Goal: Task Accomplishment & Management: Manage account settings

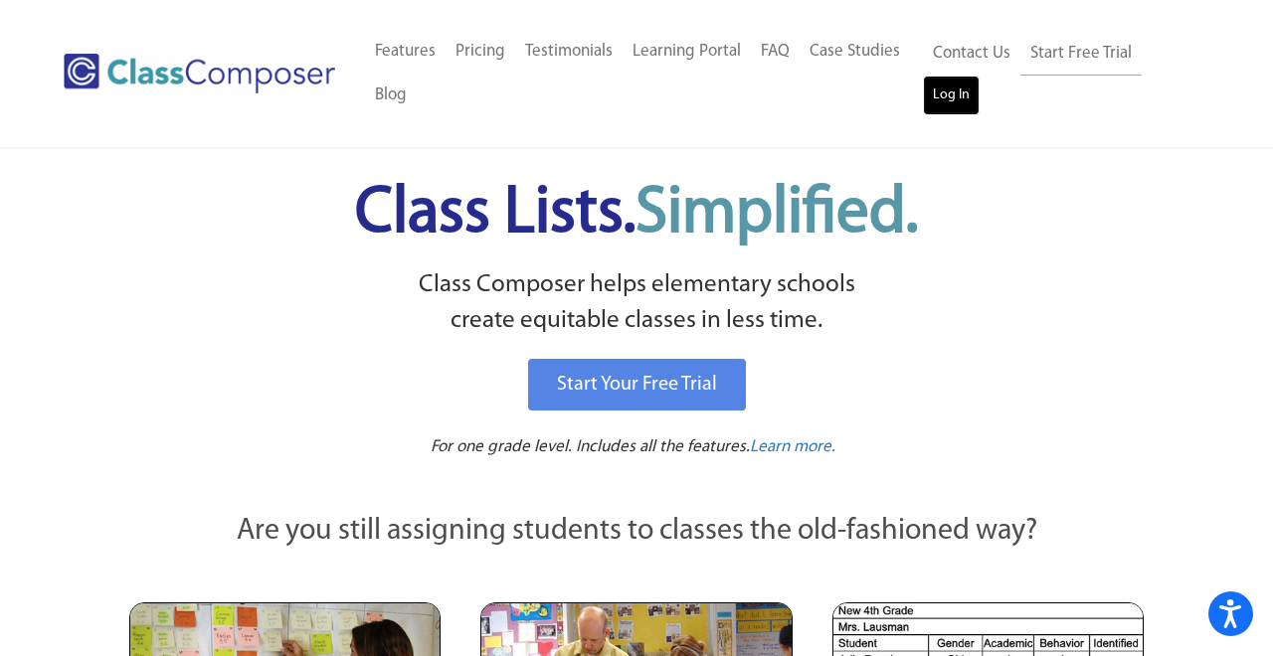
click at [934, 87] on link "Log In" at bounding box center [951, 96] width 57 height 40
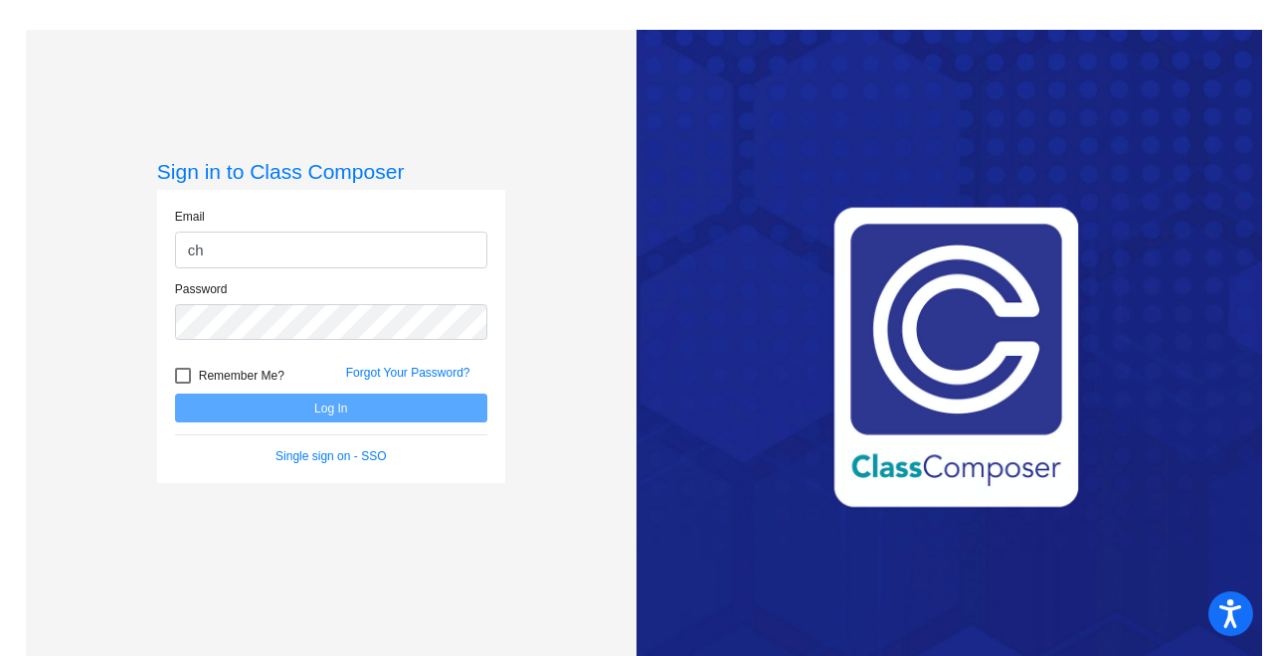
type input "[PERSON_NAME][EMAIL_ADDRESS][PERSON_NAME][DOMAIN_NAME]"
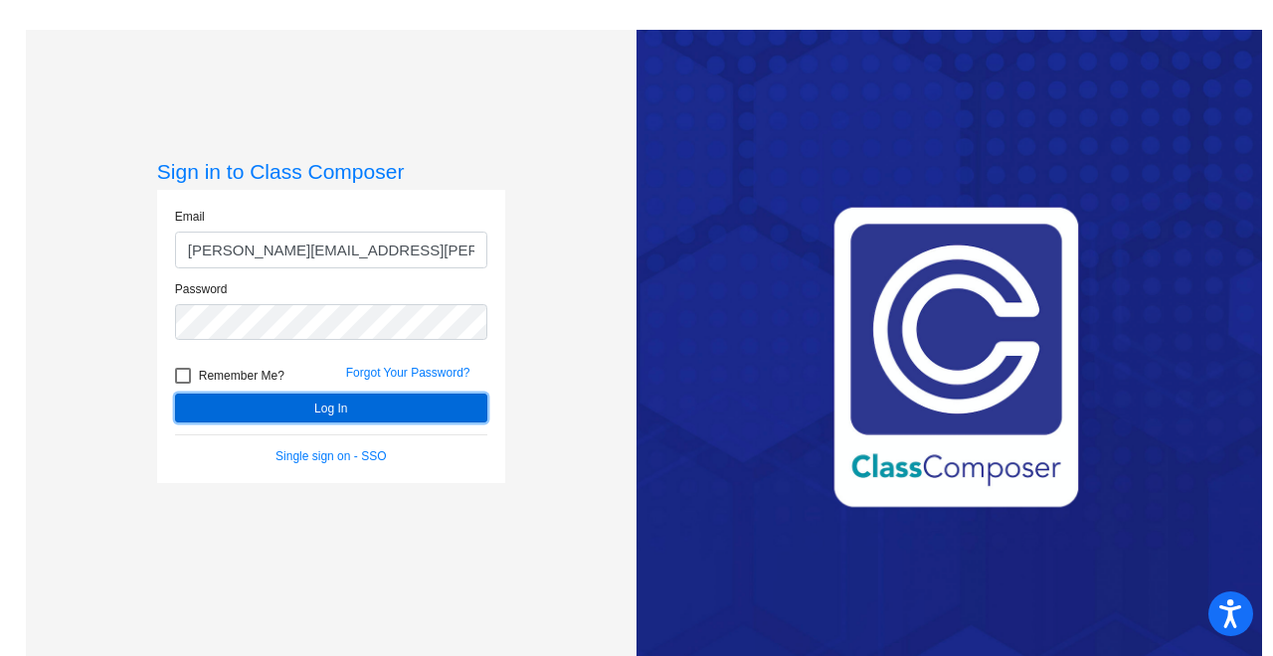
click at [364, 401] on button "Log In" at bounding box center [331, 408] width 312 height 29
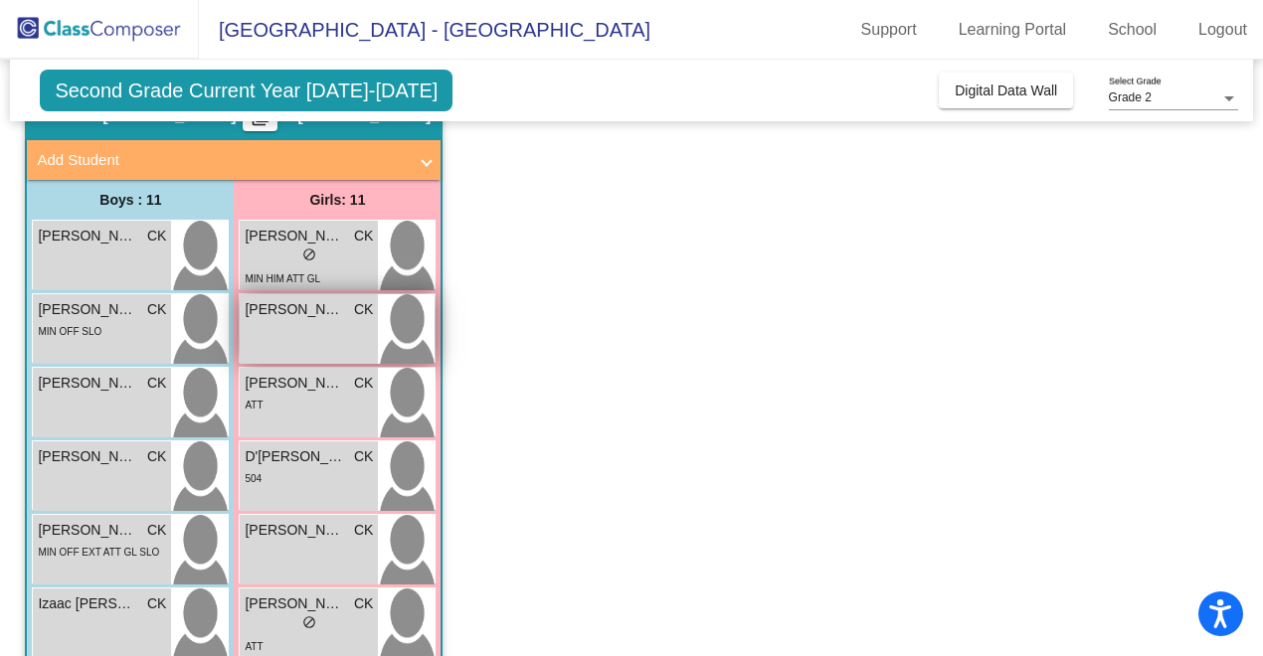
scroll to position [194, 0]
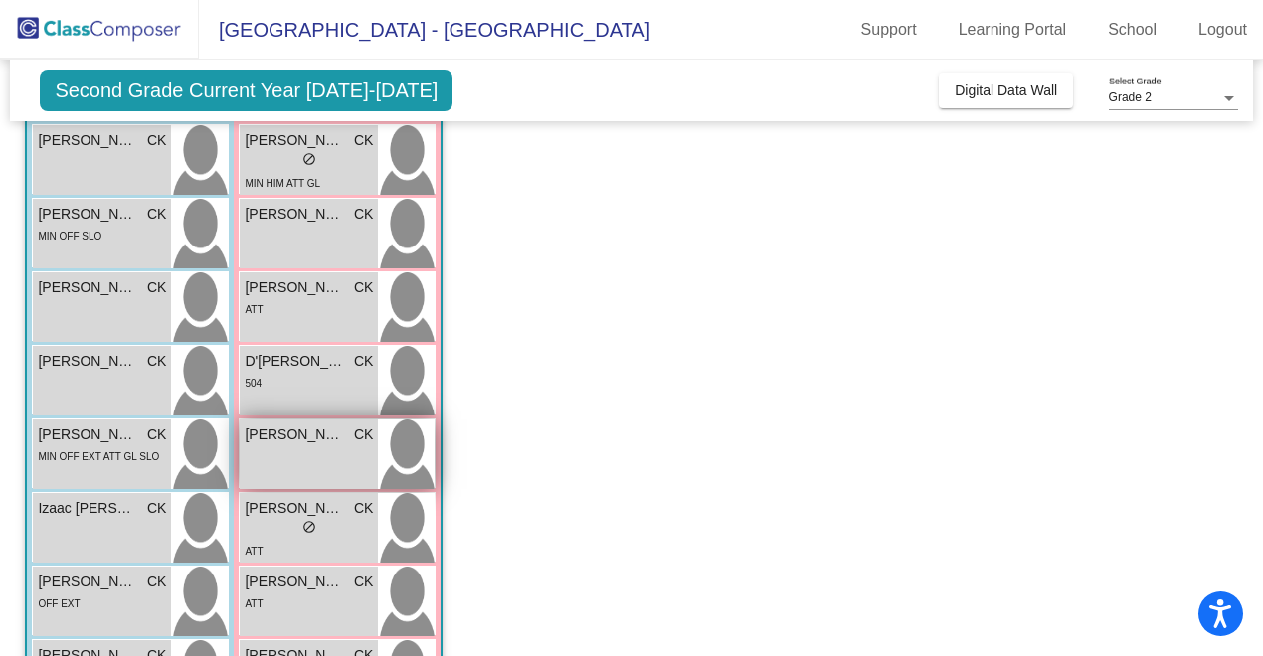
click at [362, 442] on span "CK" at bounding box center [363, 435] width 19 height 21
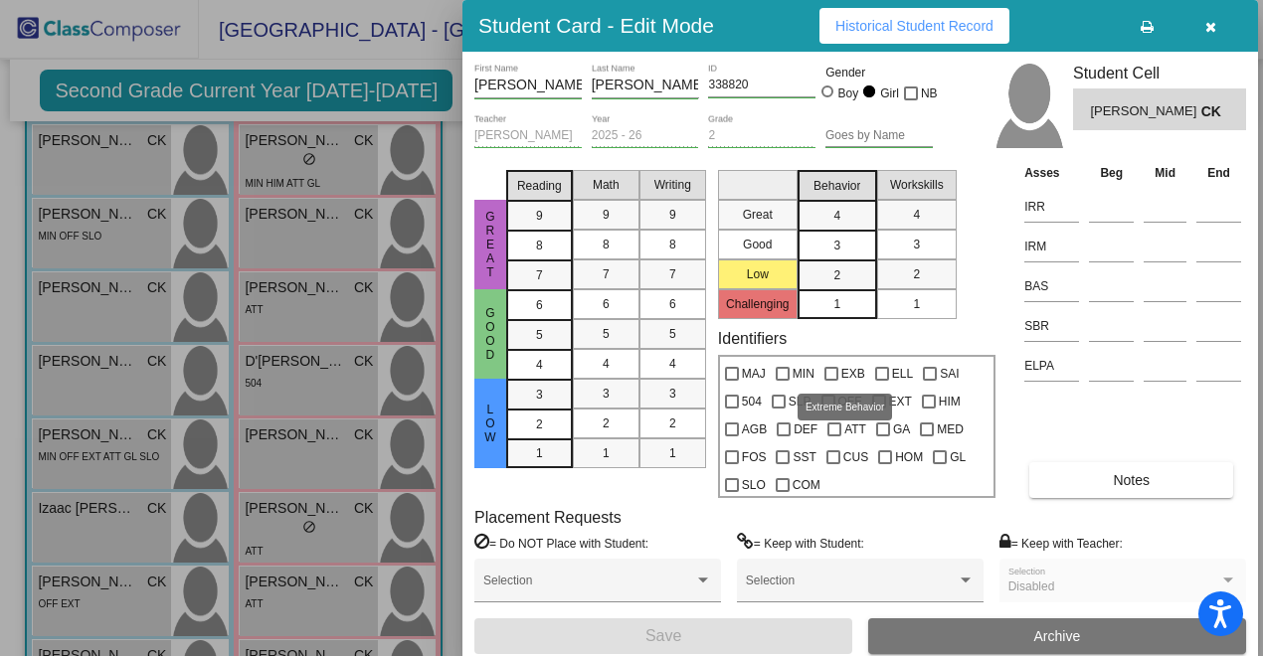
scroll to position [0, 0]
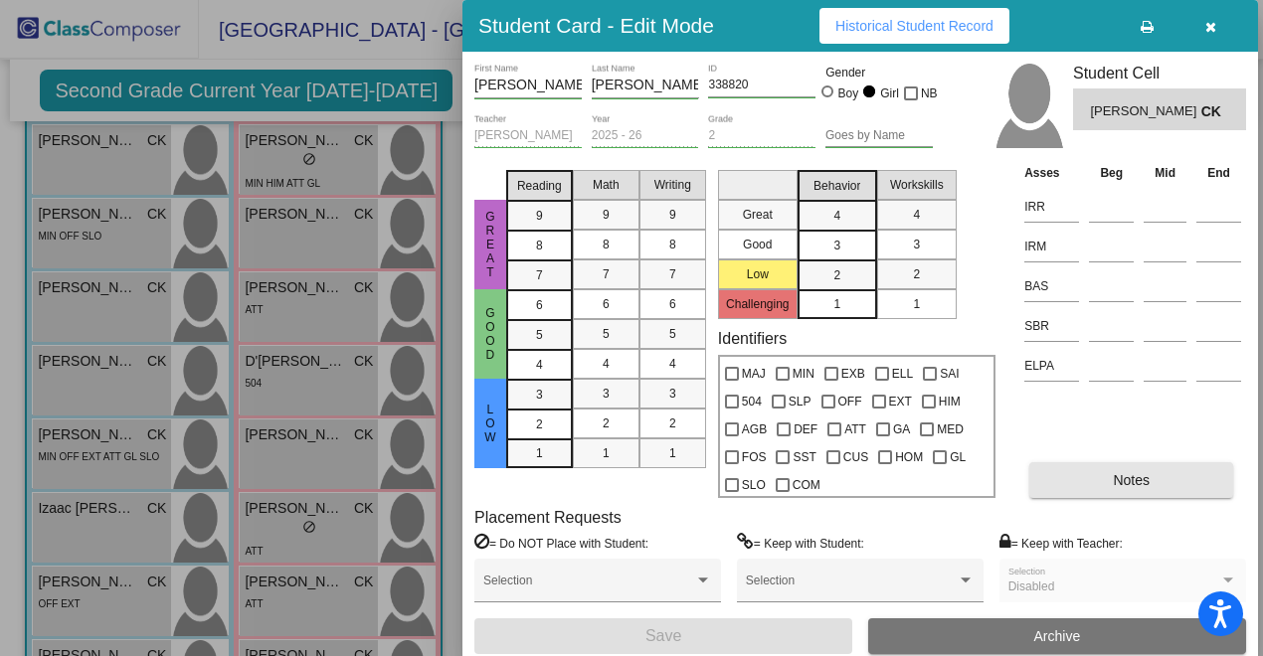
click at [1082, 472] on button "Notes" at bounding box center [1131, 480] width 204 height 36
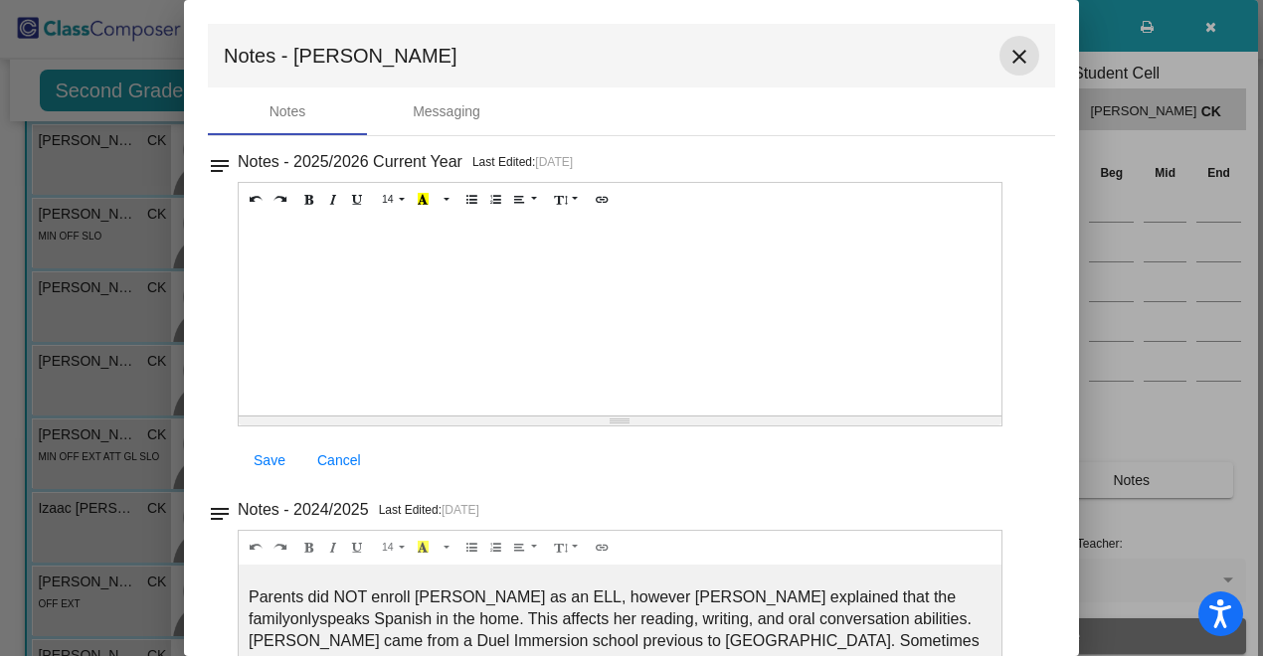
click at [1009, 65] on mat-icon "close" at bounding box center [1019, 57] width 24 height 24
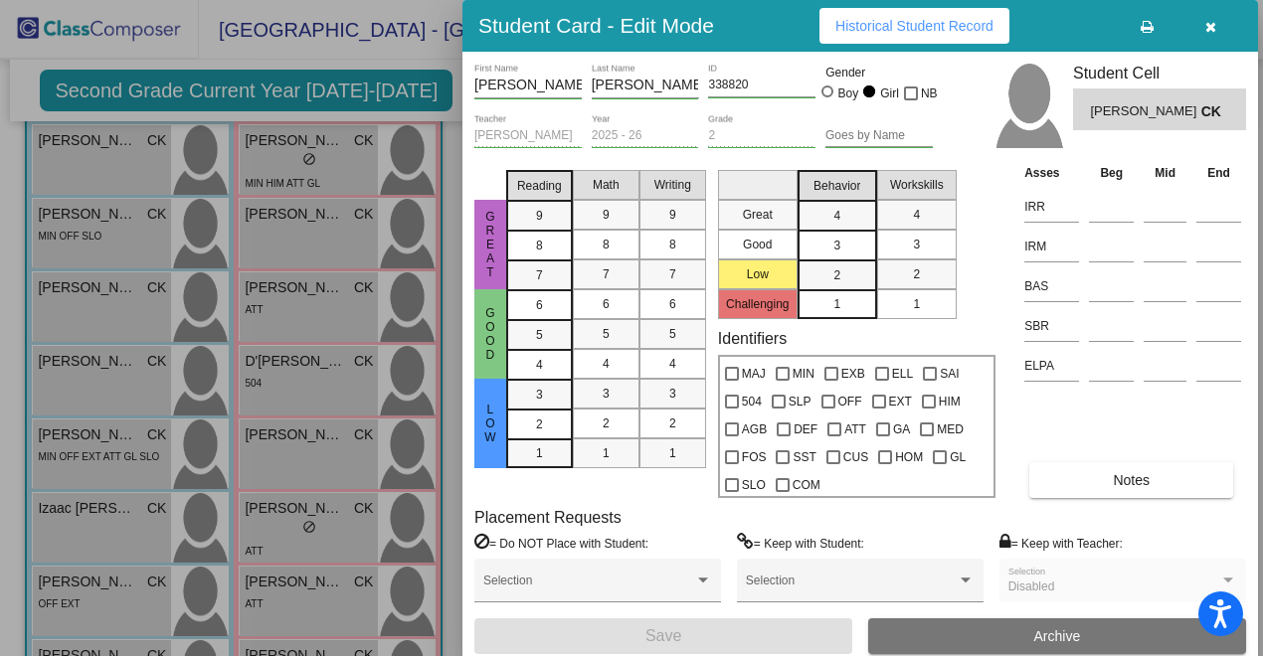
click at [1214, 33] on icon "button" at bounding box center [1210, 27] width 11 height 14
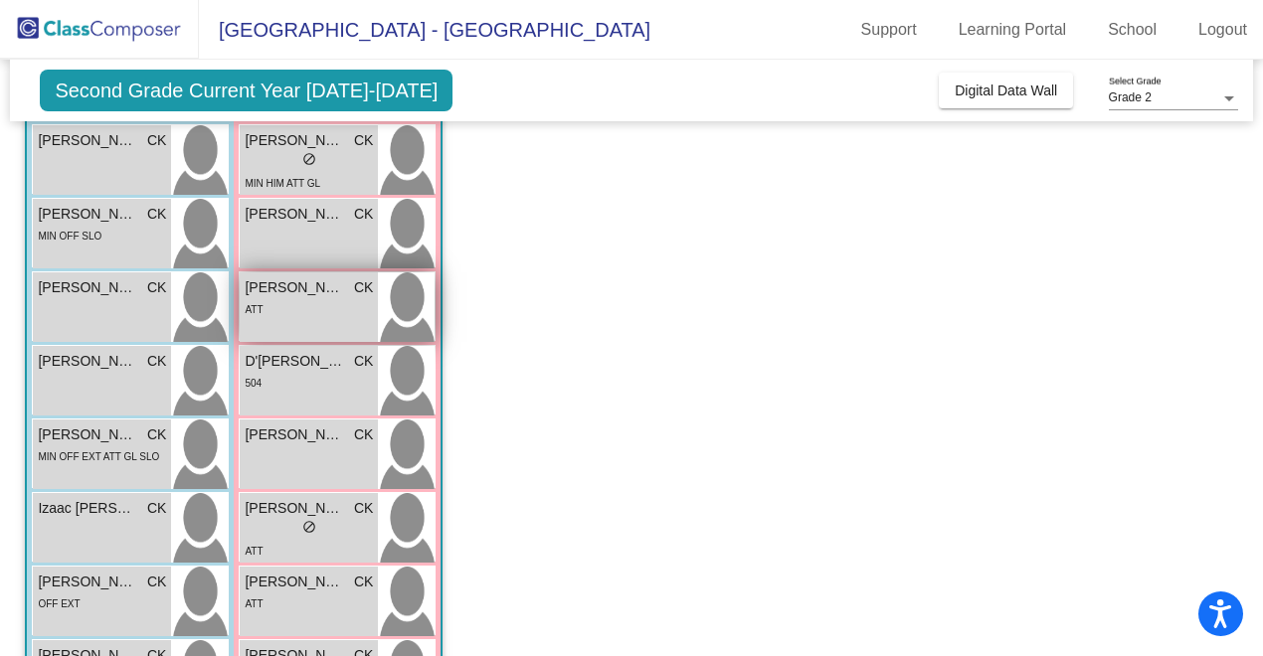
click at [317, 288] on span "[PERSON_NAME]" at bounding box center [294, 287] width 99 height 21
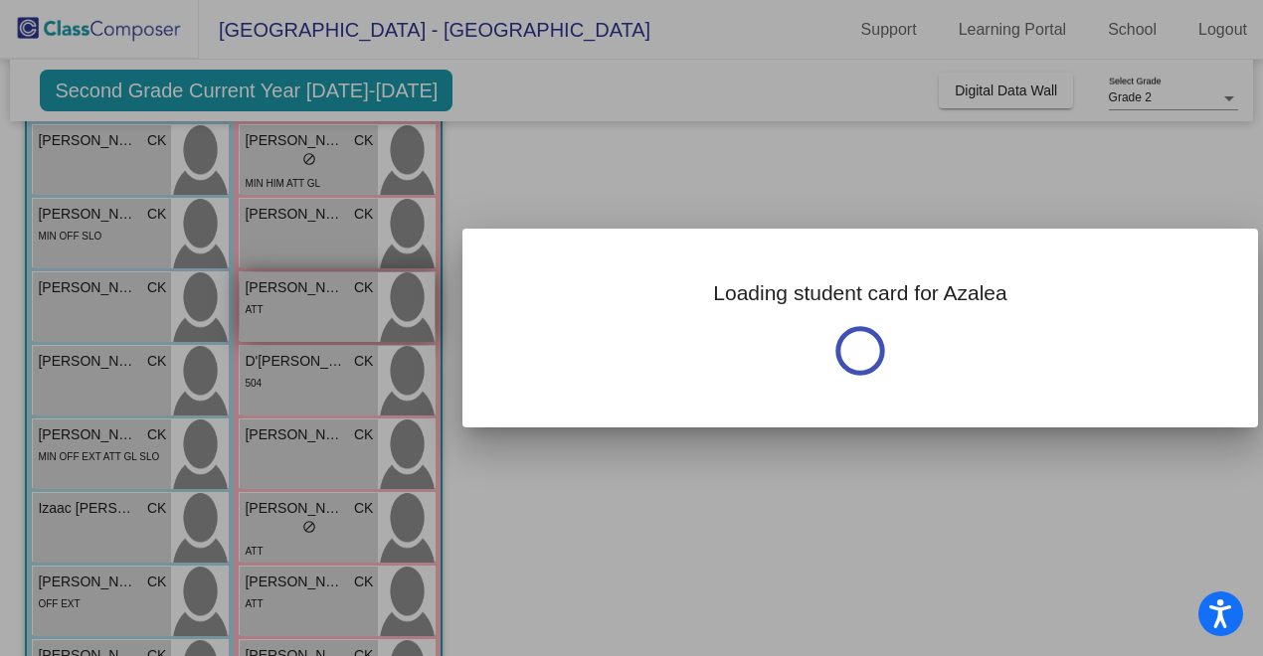
click at [317, 288] on div at bounding box center [631, 328] width 1263 height 656
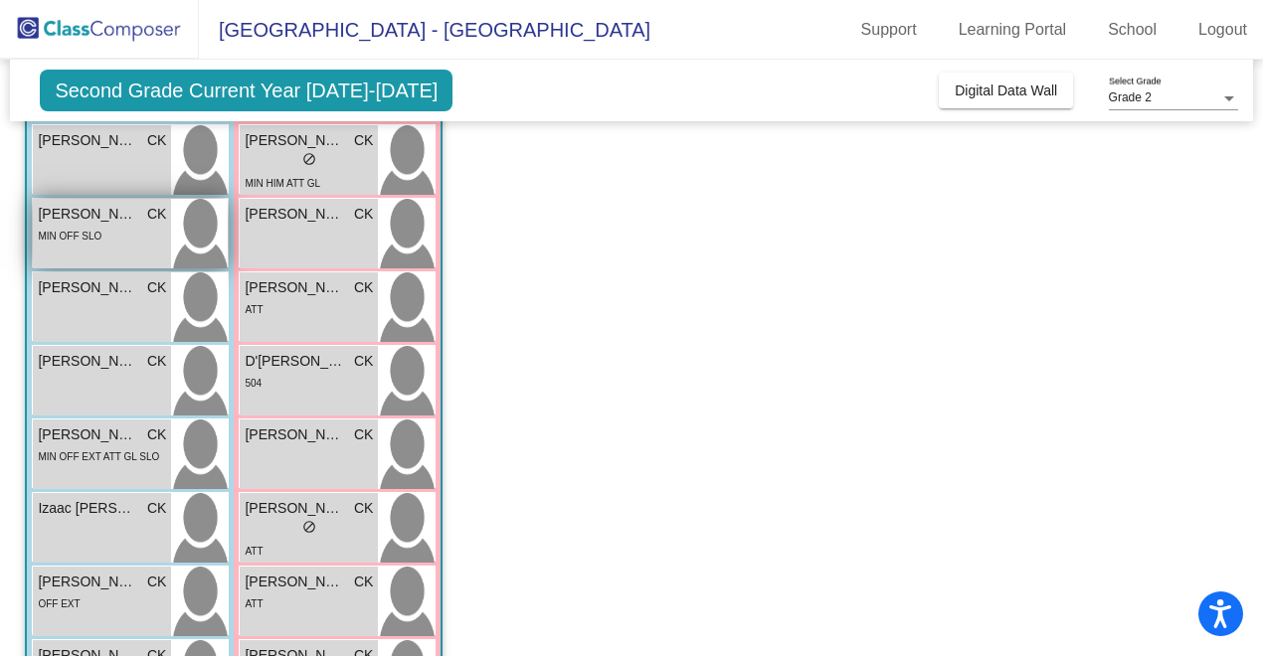
click at [142, 250] on div "[PERSON_NAME] lock do_not_disturb_alt MIN OFF SLO" at bounding box center [102, 234] width 138 height 70
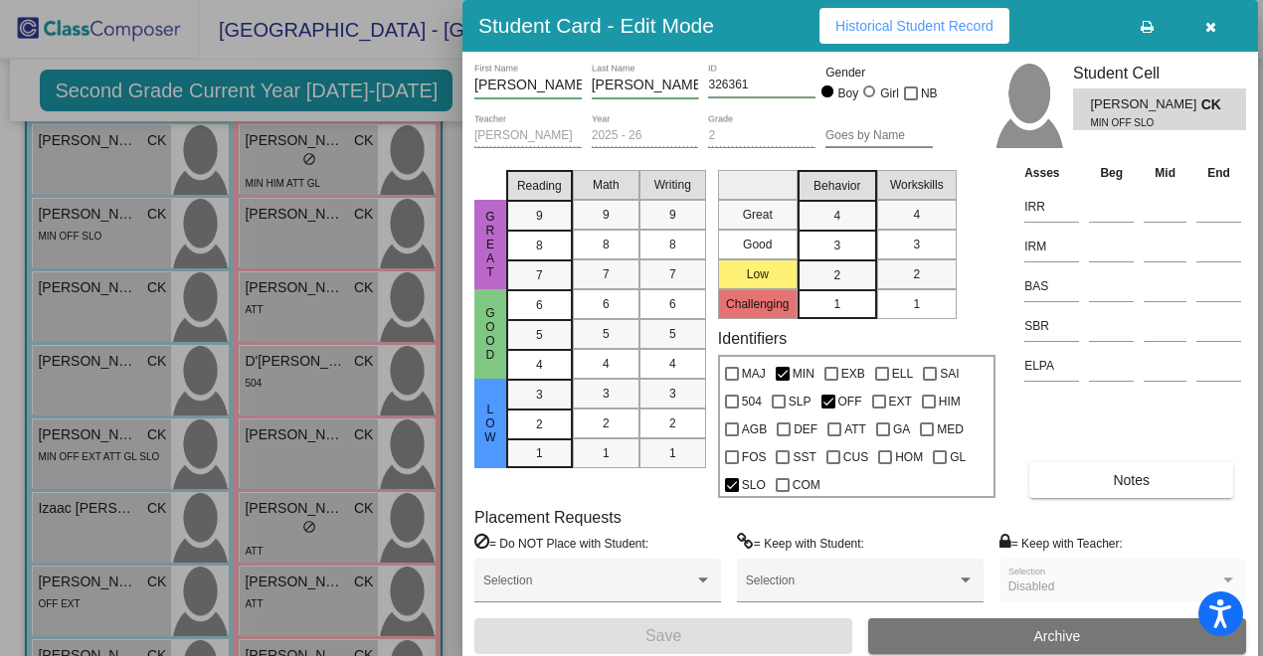
click at [1208, 30] on icon "button" at bounding box center [1210, 27] width 11 height 14
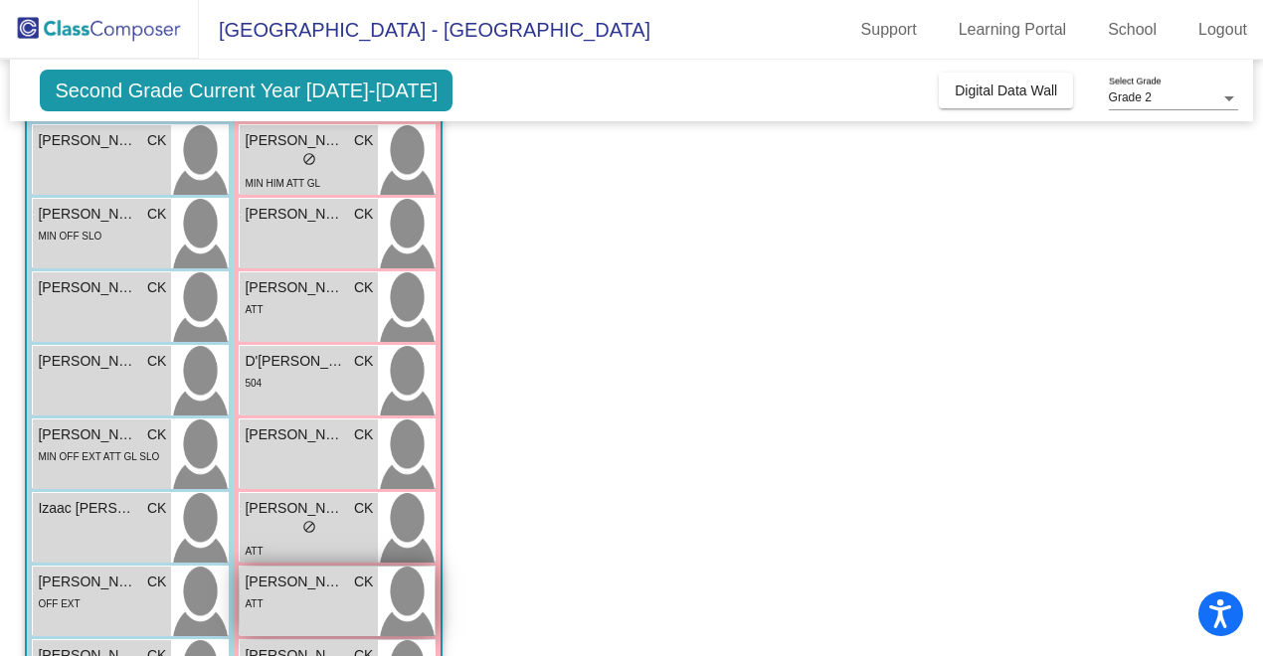
click at [323, 601] on div "ATT" at bounding box center [309, 603] width 128 height 21
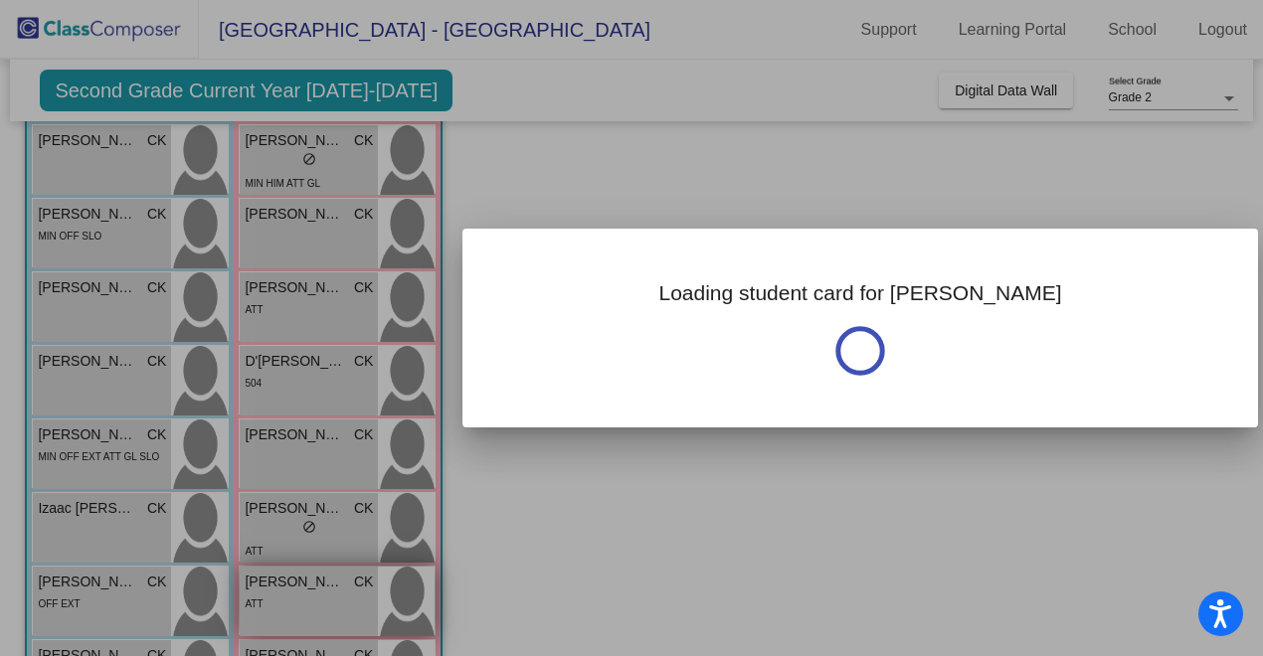
click at [323, 601] on div at bounding box center [631, 328] width 1263 height 656
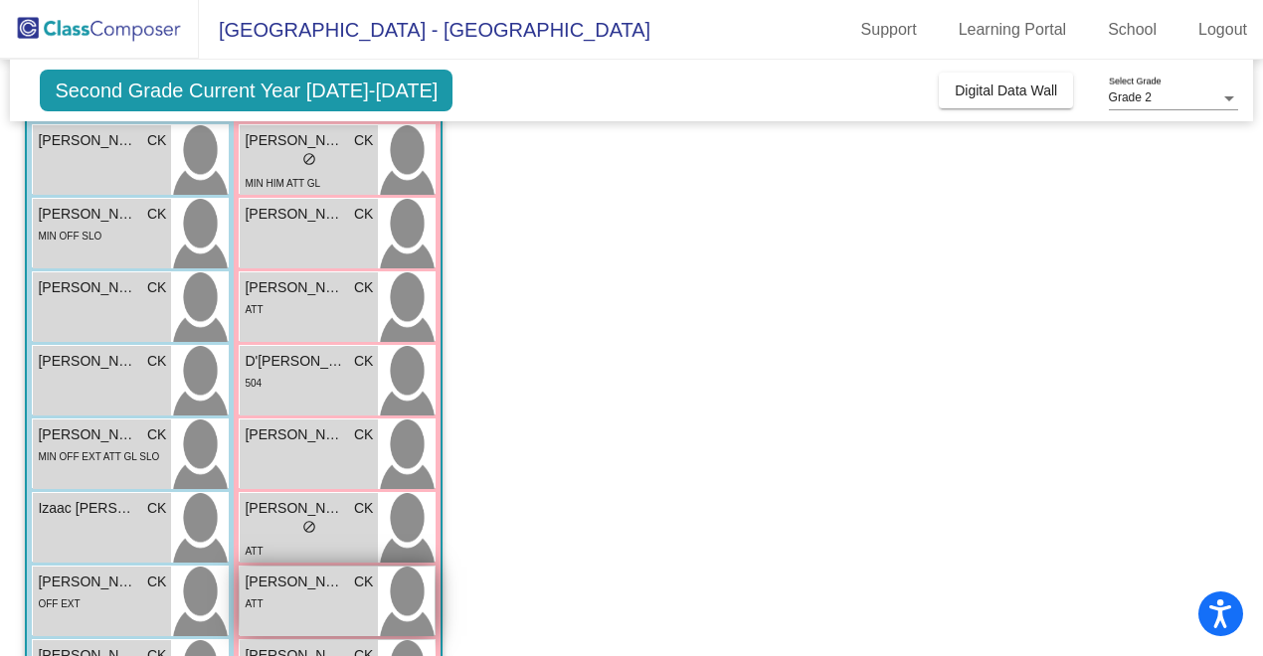
click at [323, 601] on div "ATT" at bounding box center [309, 603] width 128 height 21
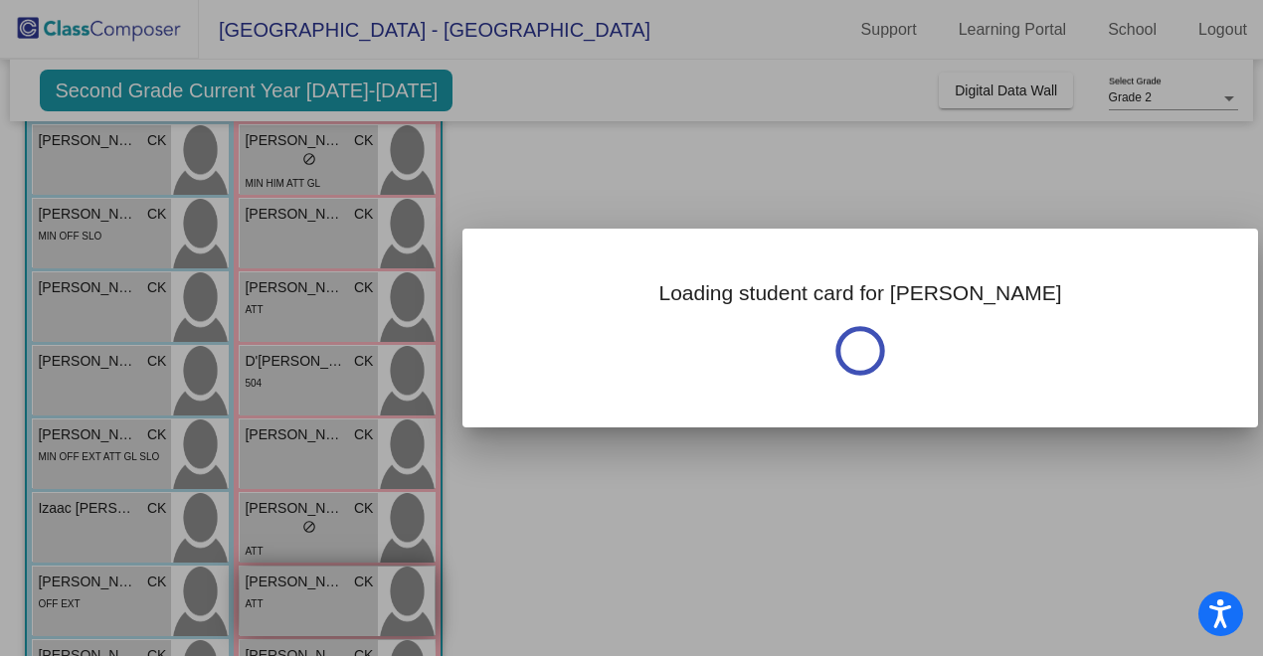
click at [323, 601] on div at bounding box center [631, 328] width 1263 height 656
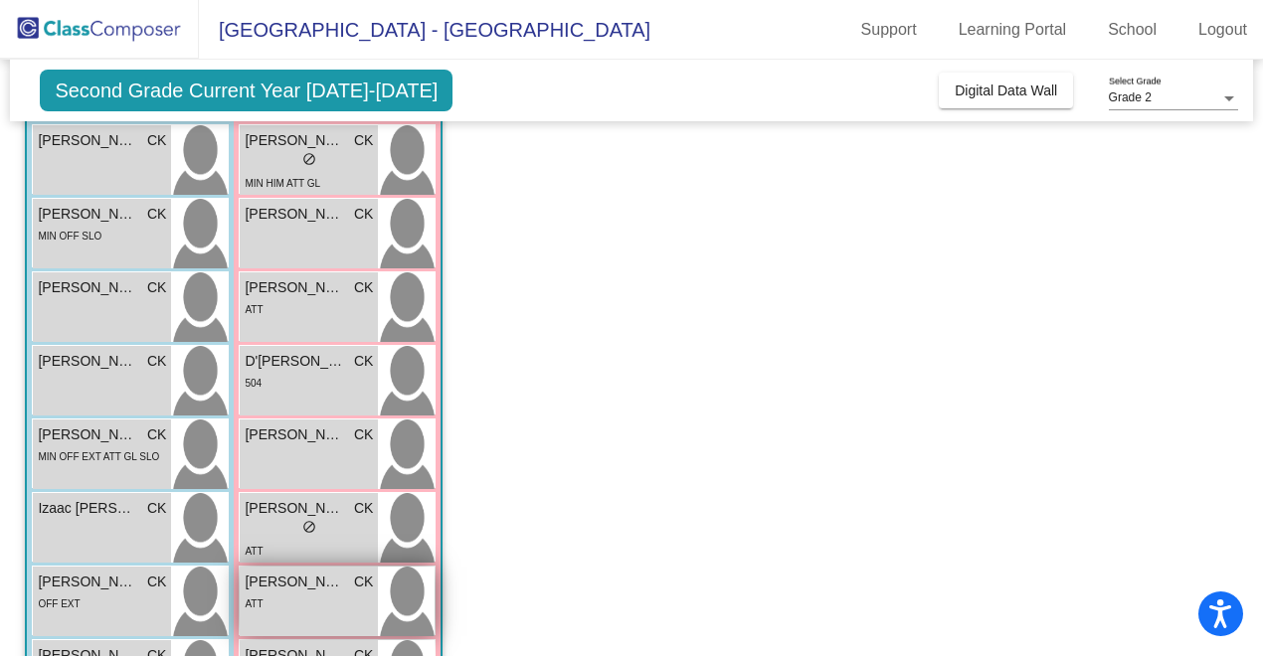
click at [323, 601] on div "ATT" at bounding box center [309, 603] width 128 height 21
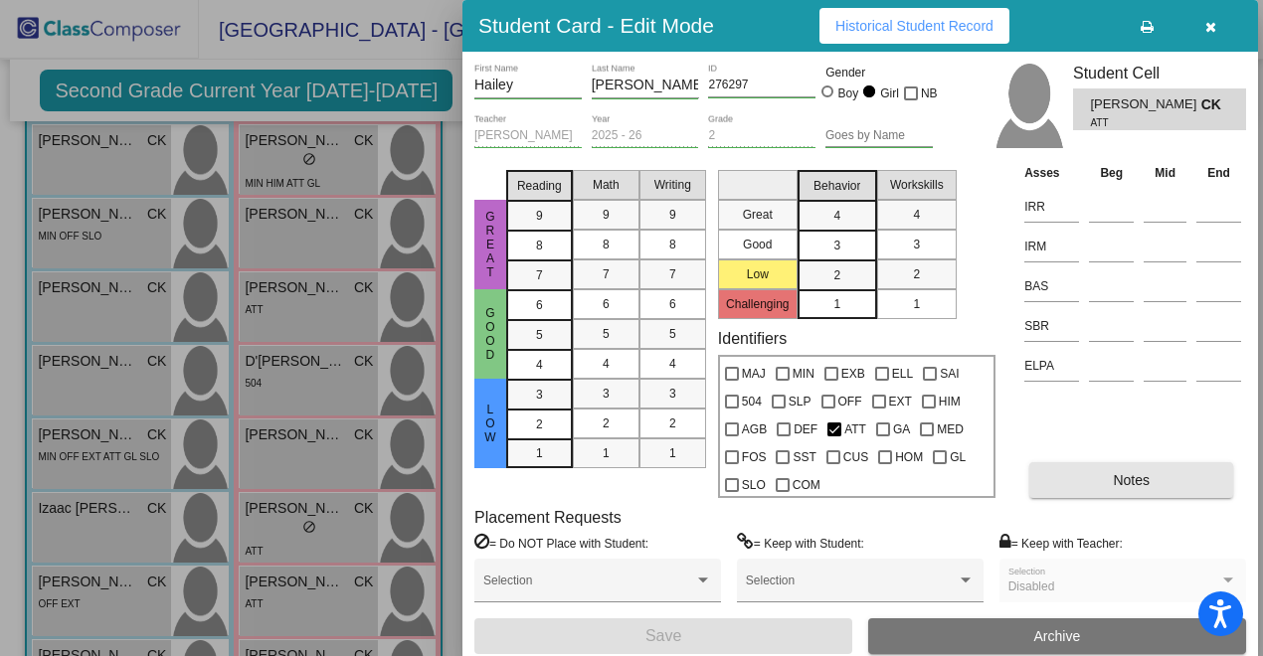
click at [1093, 473] on button "Notes" at bounding box center [1131, 480] width 204 height 36
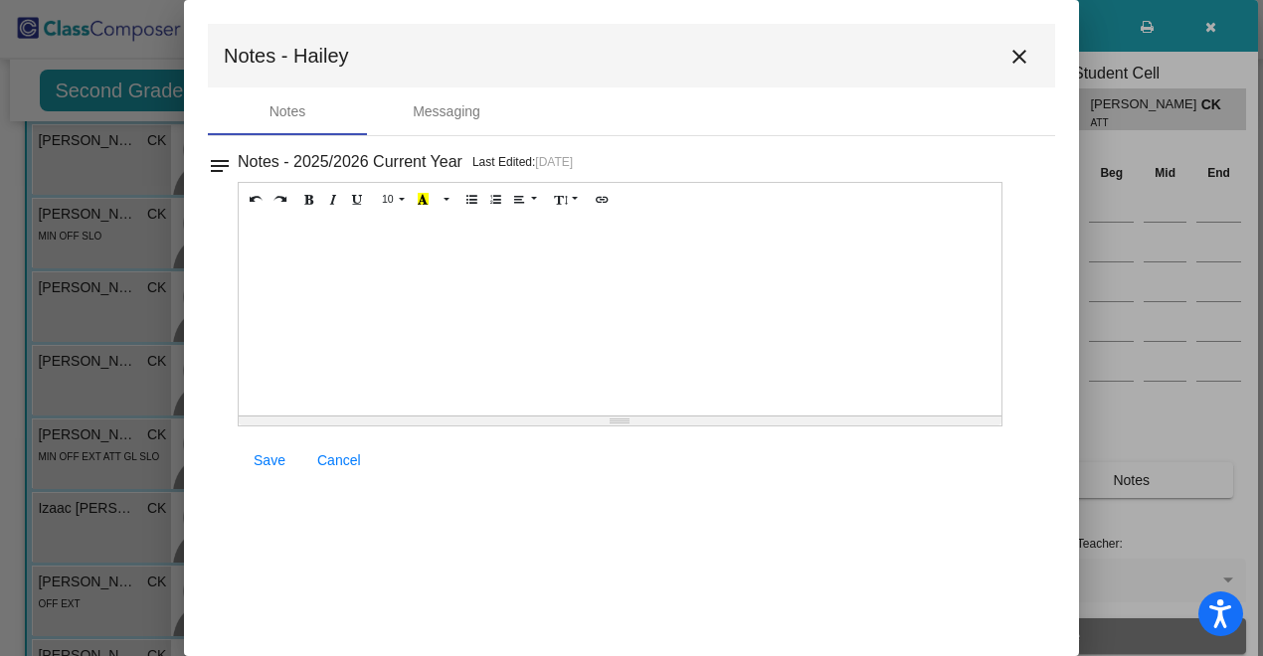
click at [225, 169] on mat-icon "notes" at bounding box center [220, 160] width 24 height 24
click at [327, 156] on h3 "Notes - 2025/2026 Current Year" at bounding box center [350, 162] width 225 height 28
click at [1019, 61] on mat-icon "close" at bounding box center [1019, 57] width 24 height 24
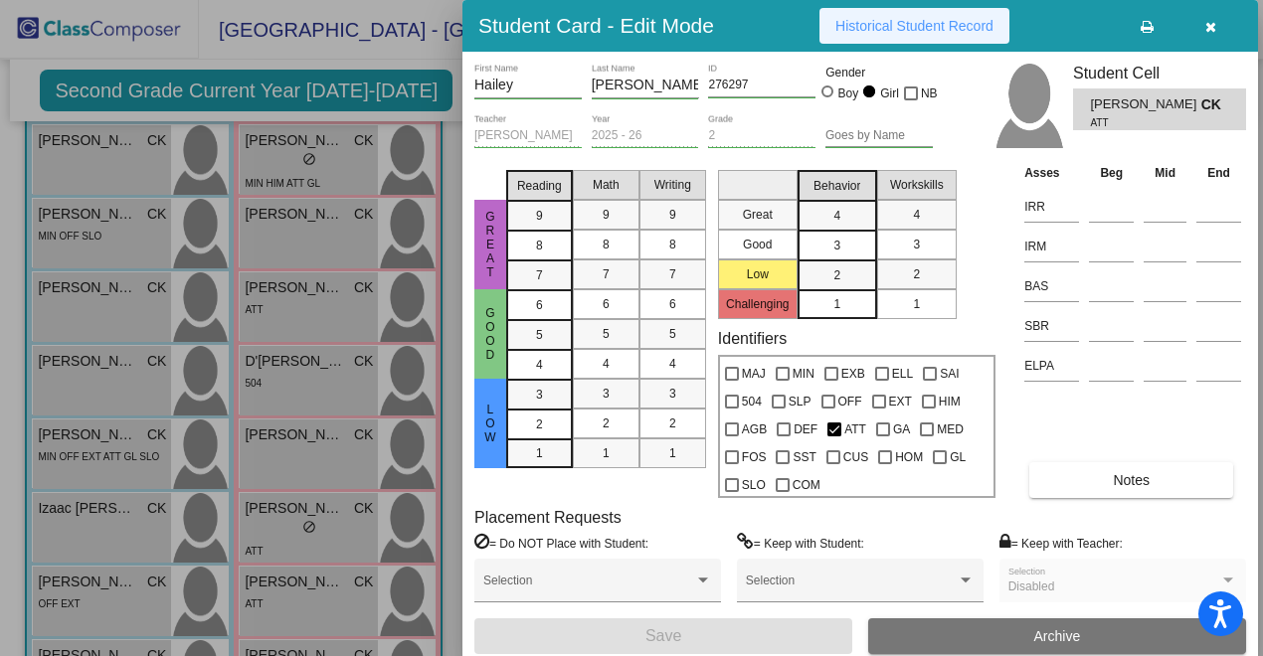
click at [947, 27] on span "Historical Student Record" at bounding box center [914, 26] width 158 height 16
click at [1213, 23] on icon "button" at bounding box center [1210, 27] width 11 height 14
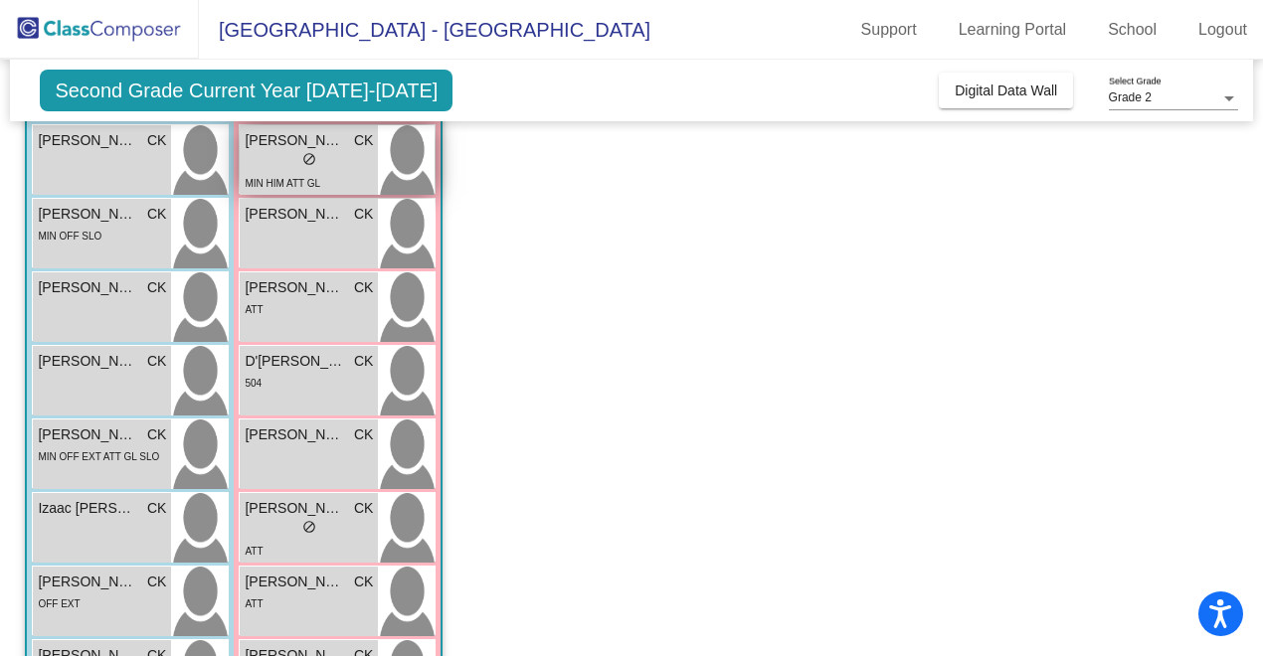
click at [288, 145] on span "[PERSON_NAME]" at bounding box center [294, 140] width 99 height 21
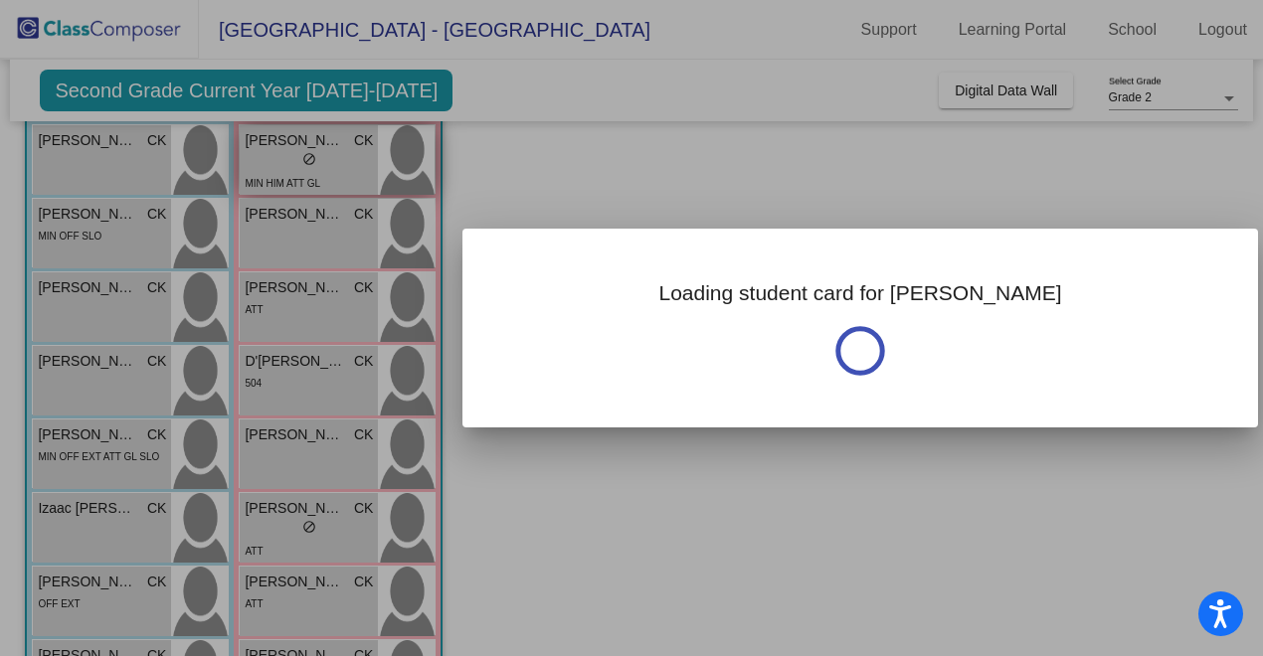
click at [288, 145] on div at bounding box center [631, 328] width 1263 height 656
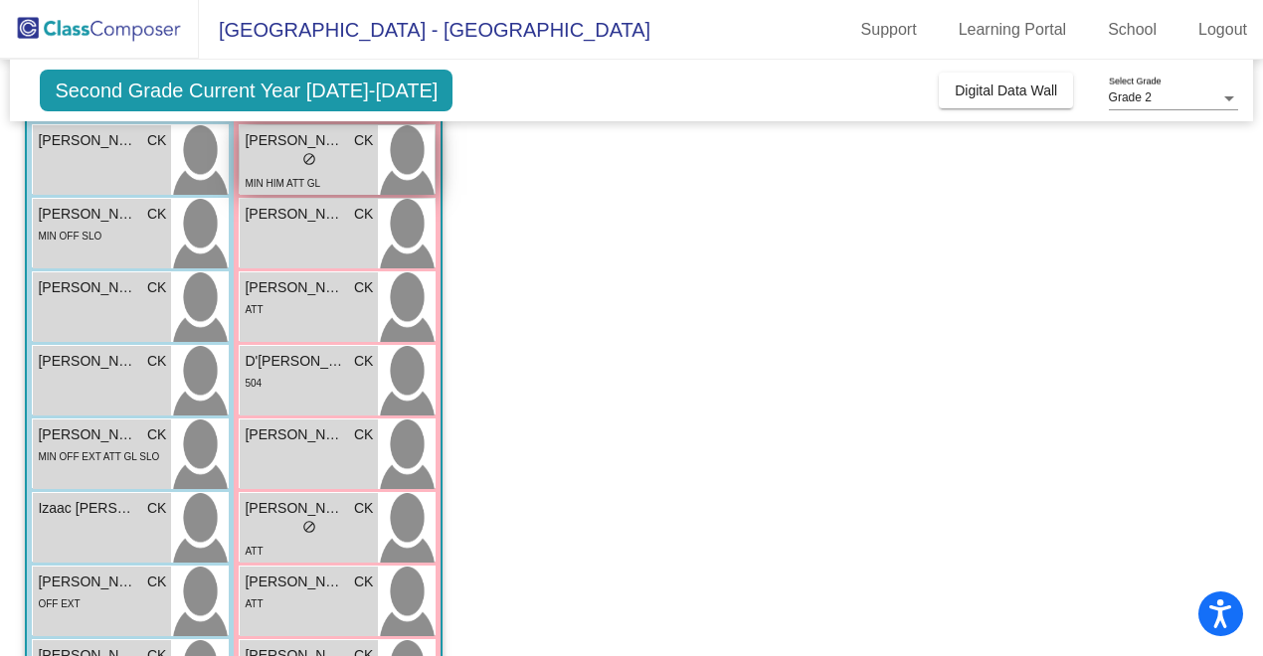
click at [264, 156] on div "lock do_not_disturb_alt" at bounding box center [309, 161] width 128 height 21
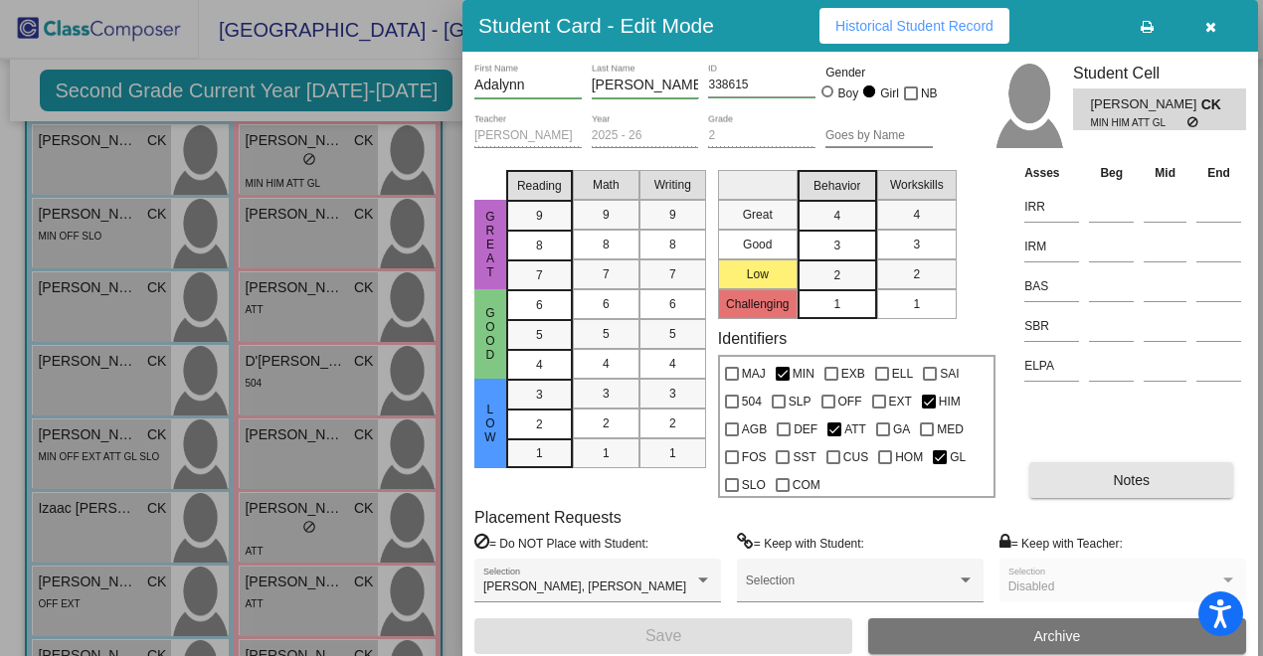
click at [1072, 481] on button "Notes" at bounding box center [1131, 480] width 204 height 36
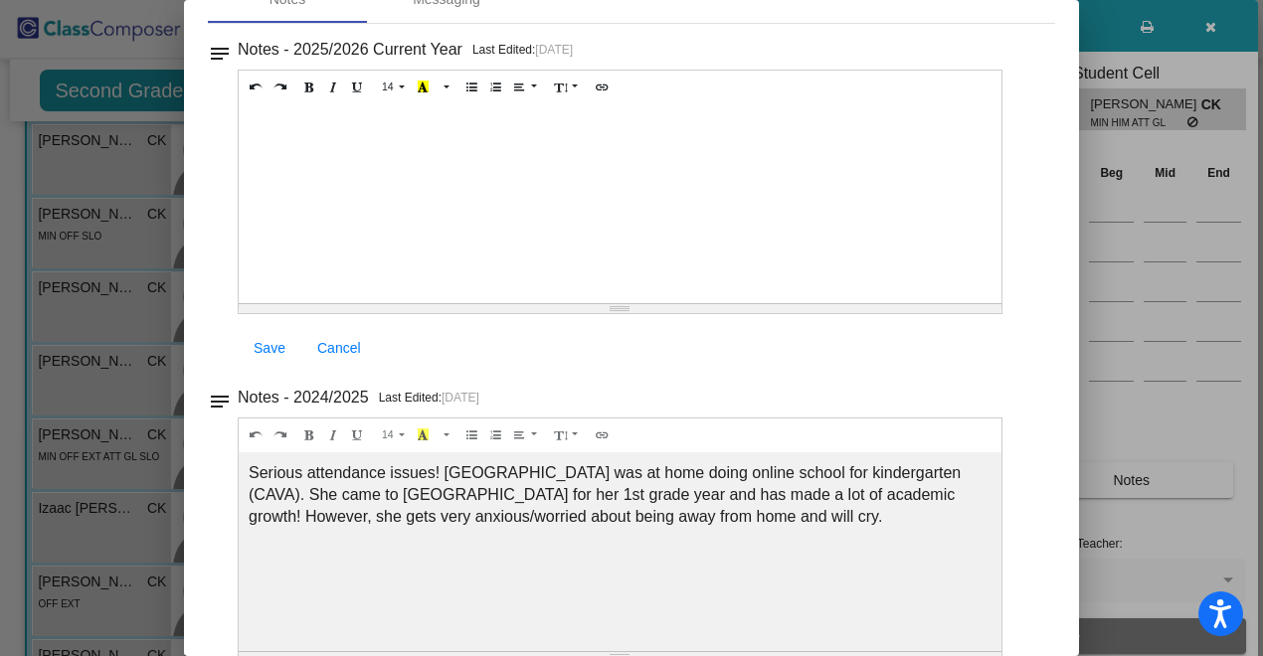
scroll to position [143, 0]
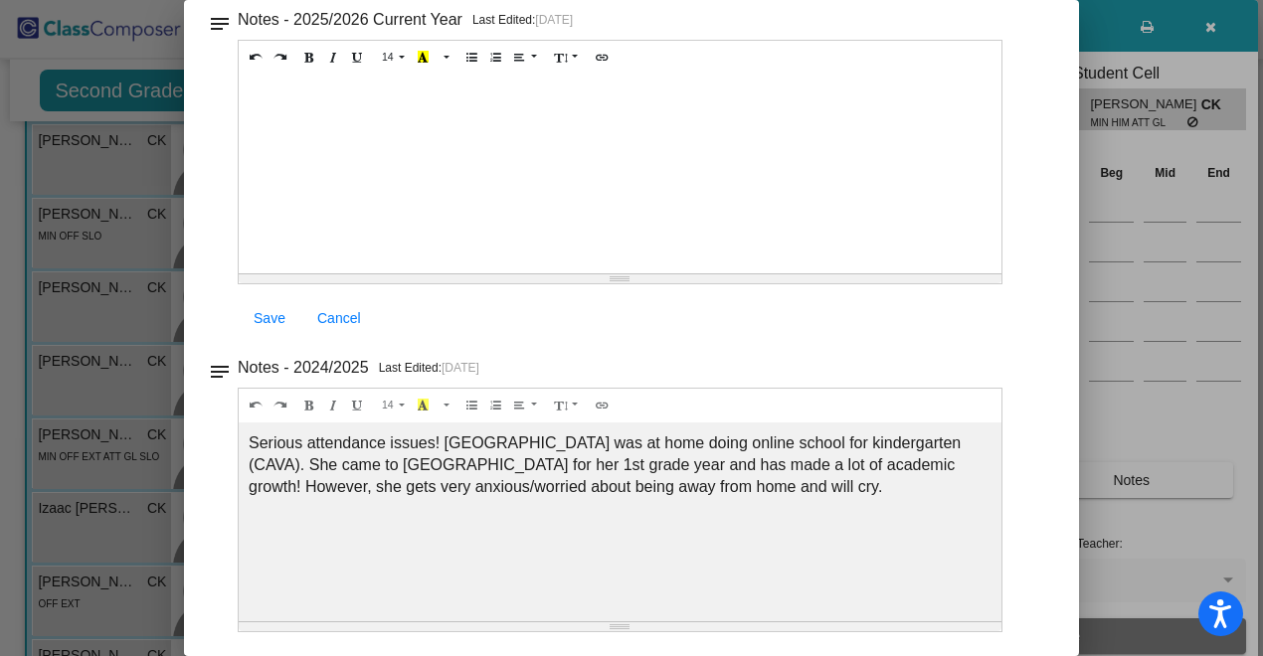
click at [1014, 102] on div "Notes - 2025/2026 Current Year Last Edited: [DATE] 14 8 9 10 11 12 14 18 24 36 …" at bounding box center [640, 174] width 805 height 336
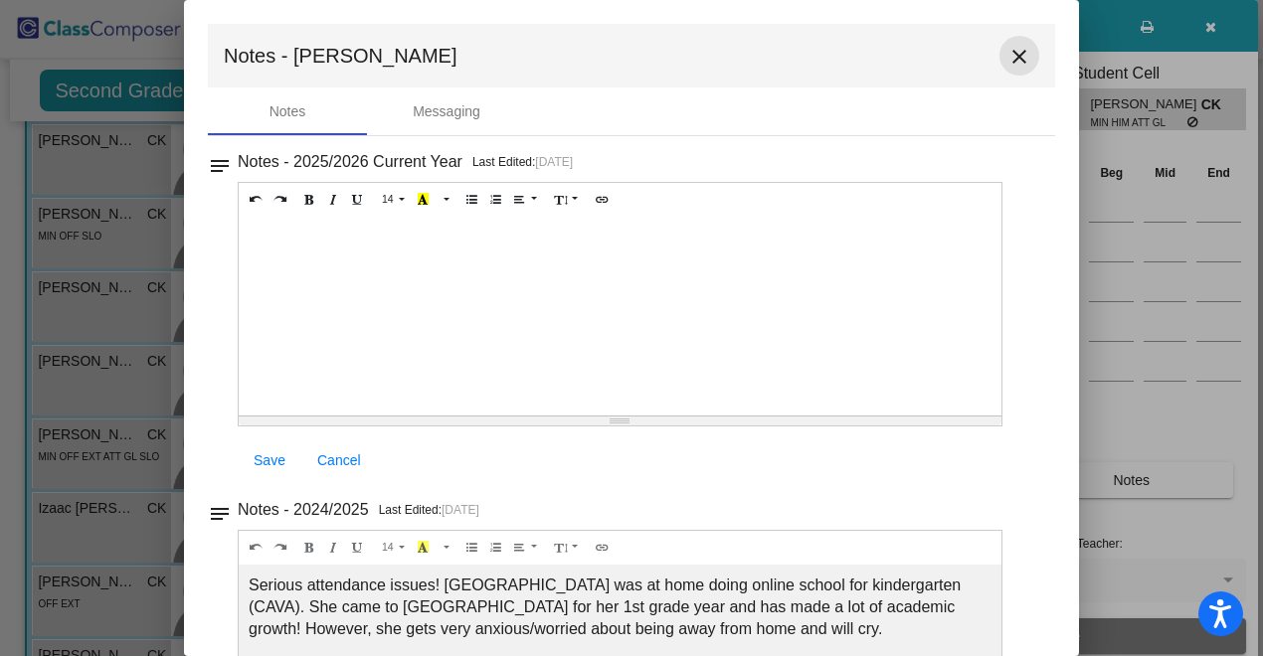
click at [1019, 53] on mat-icon "close" at bounding box center [1019, 57] width 24 height 24
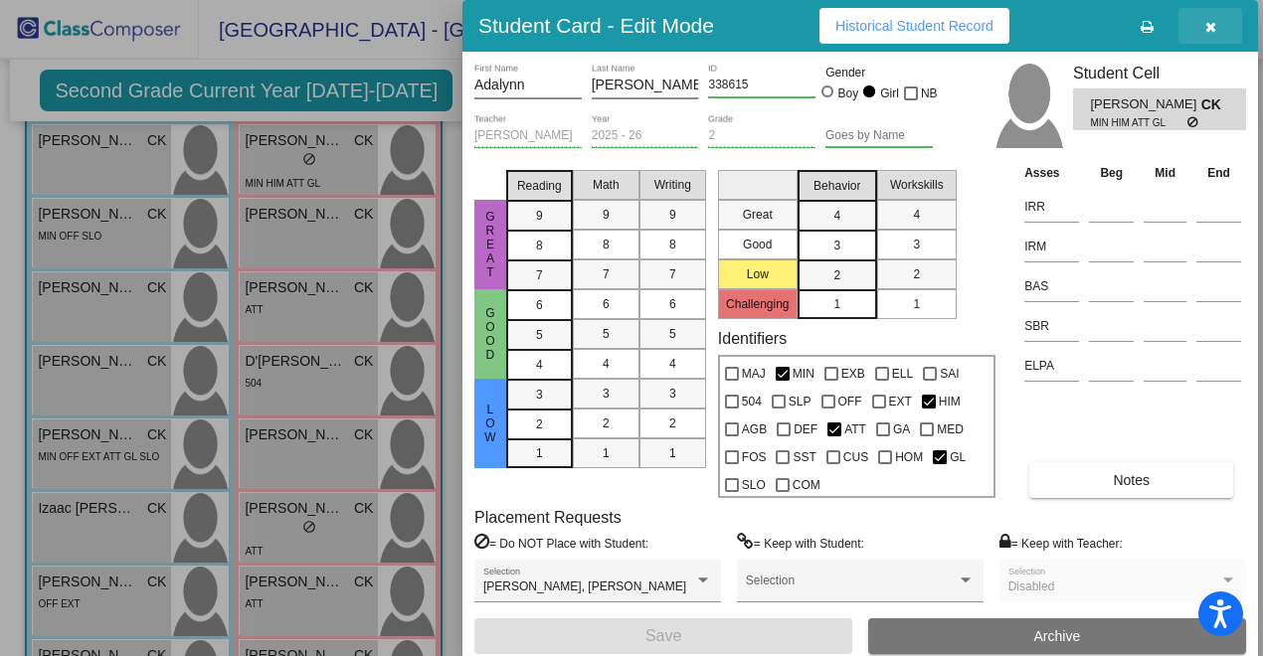
click at [1216, 37] on button "button" at bounding box center [1211, 26] width 64 height 36
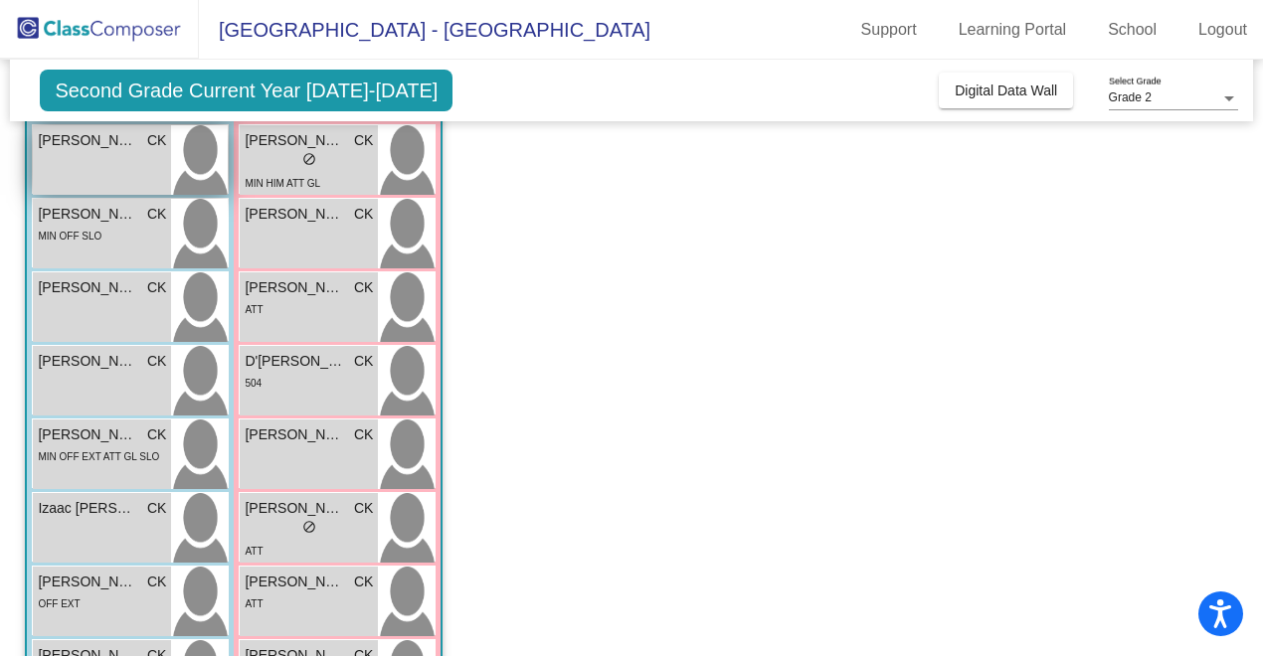
click at [165, 155] on div "[PERSON_NAME] [PERSON_NAME] lock do_not_disturb_alt" at bounding box center [102, 160] width 138 height 70
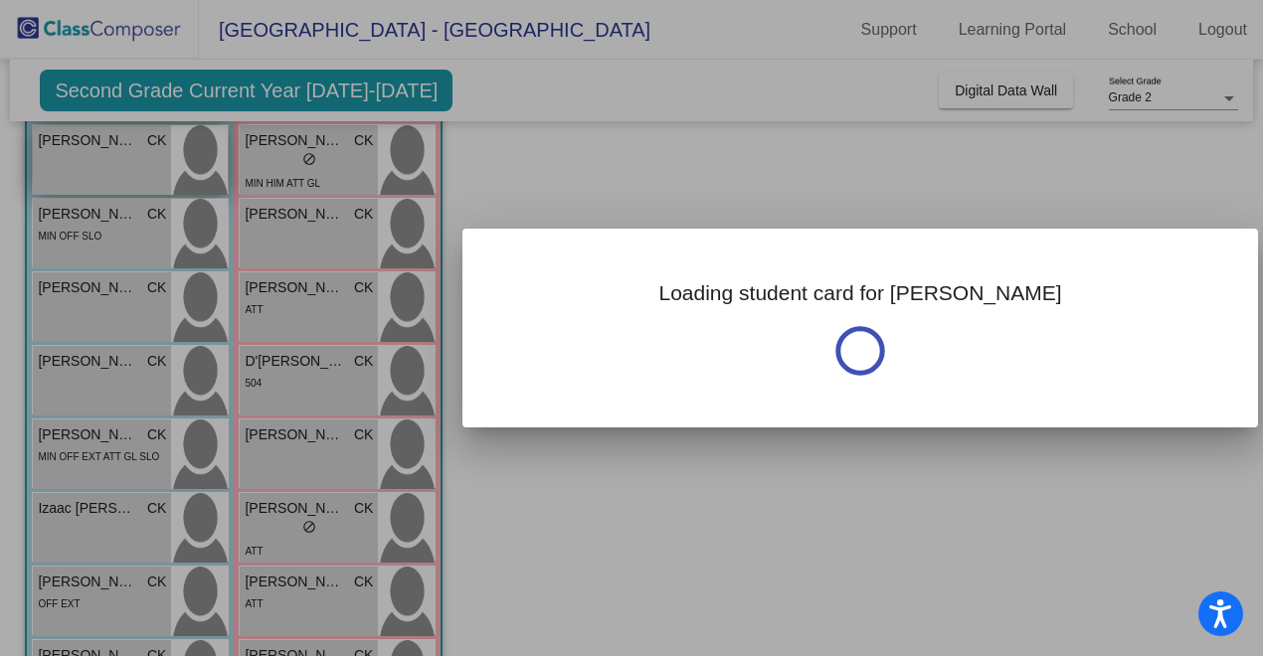
click at [165, 155] on div at bounding box center [631, 328] width 1263 height 656
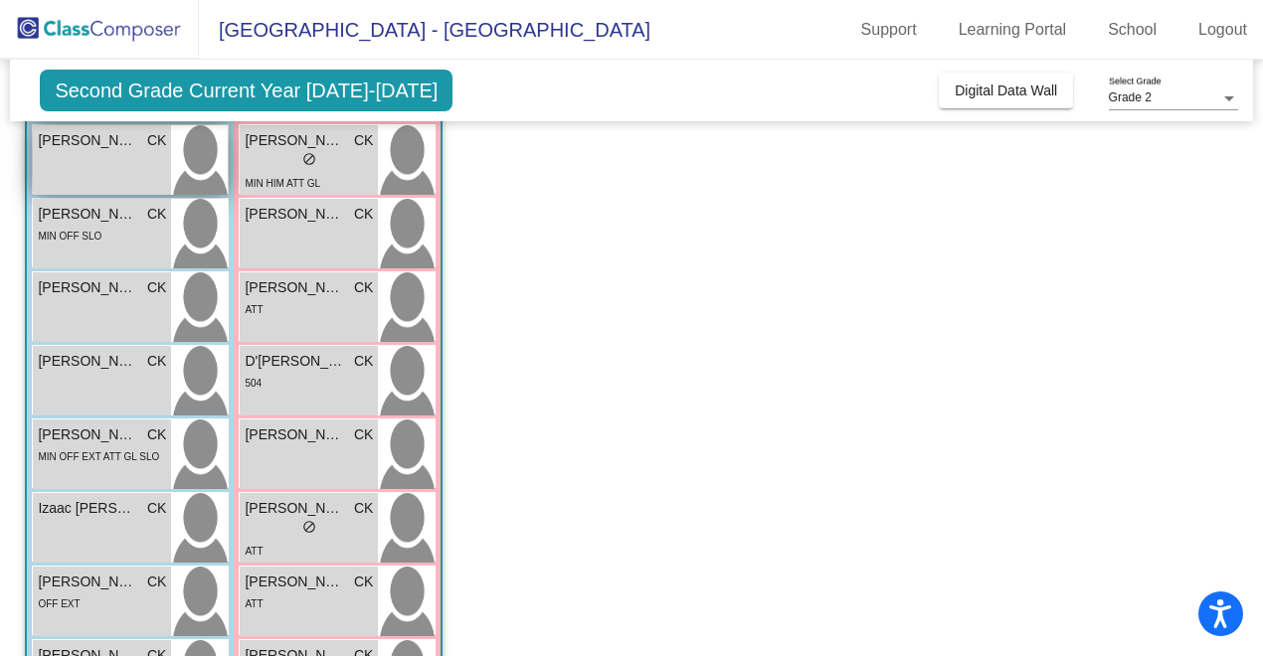
click at [165, 155] on div "[PERSON_NAME] [PERSON_NAME] lock do_not_disturb_alt" at bounding box center [102, 160] width 138 height 70
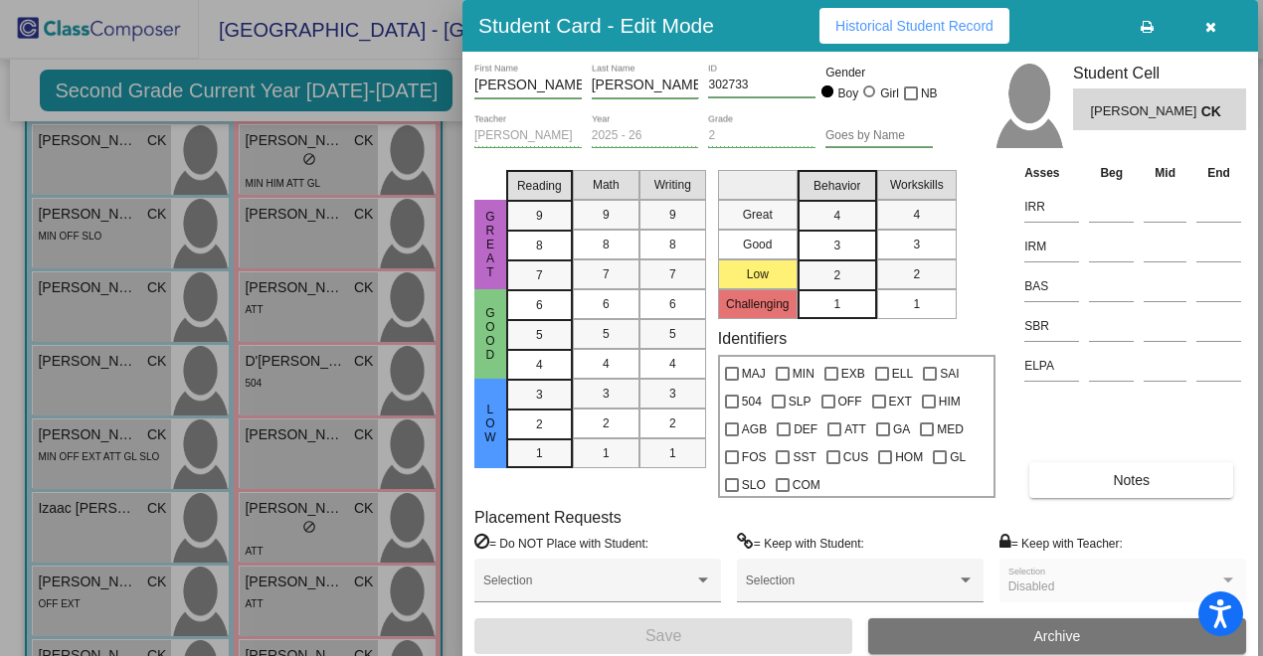
click at [1133, 478] on span "Notes" at bounding box center [1131, 480] width 37 height 16
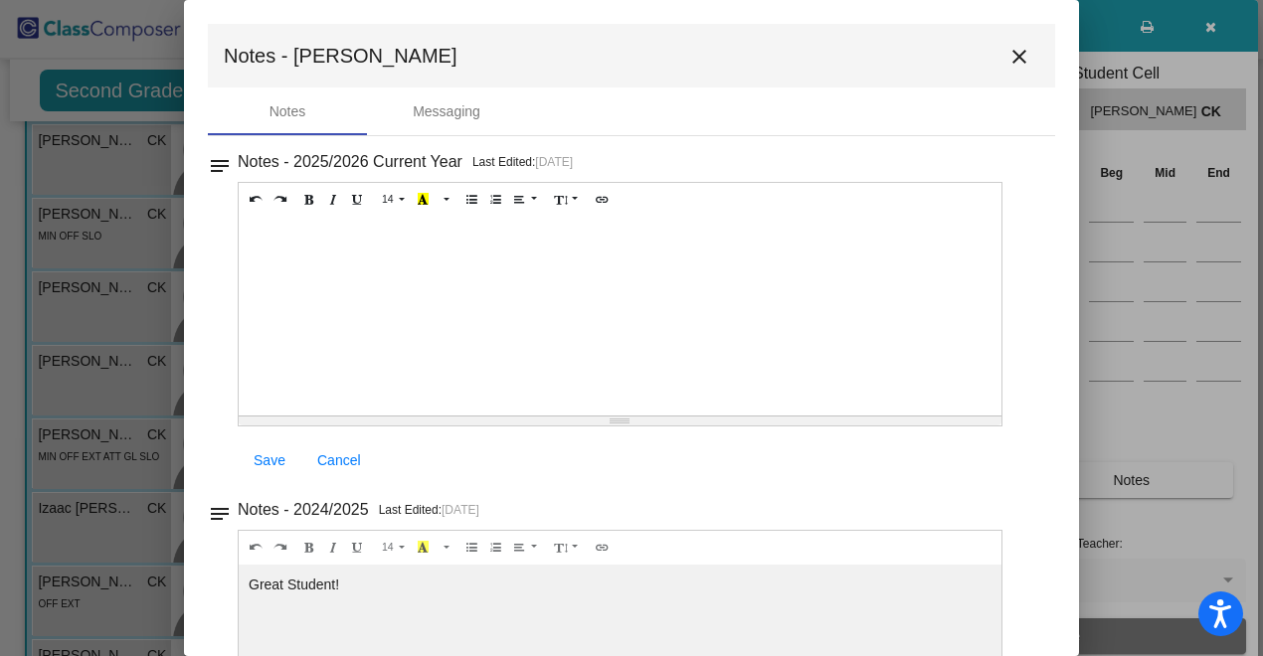
click at [1009, 67] on mat-icon "close" at bounding box center [1019, 57] width 24 height 24
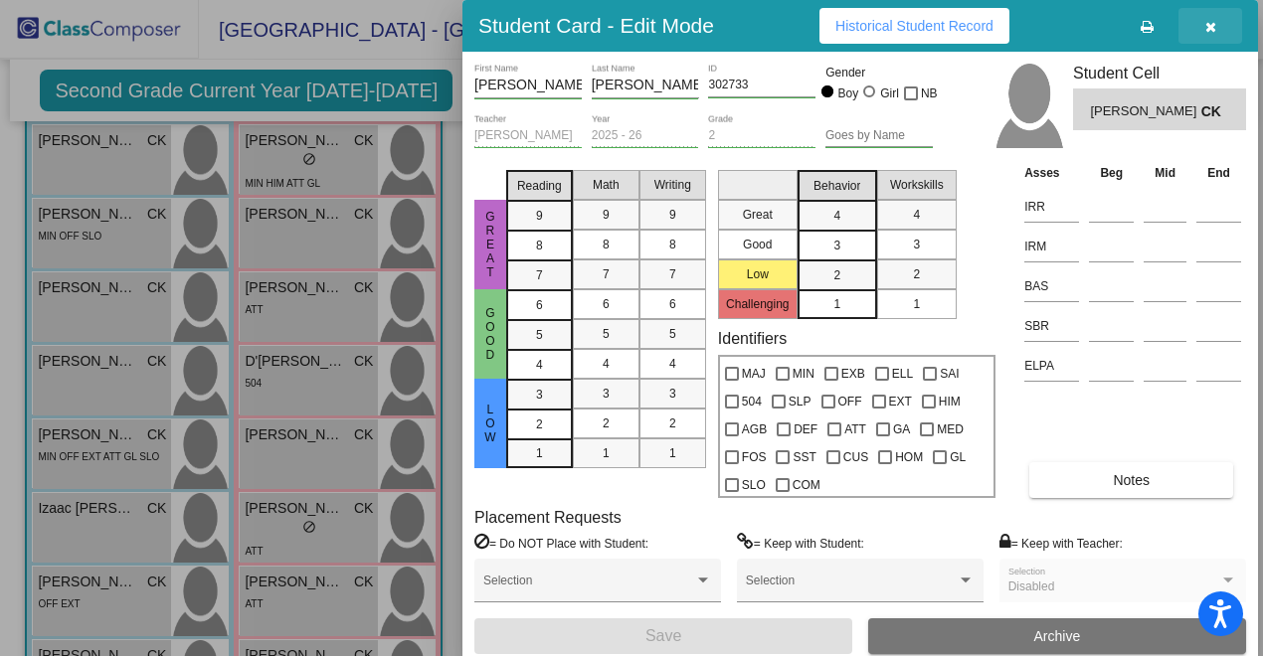
click at [1206, 31] on icon "button" at bounding box center [1210, 27] width 11 height 14
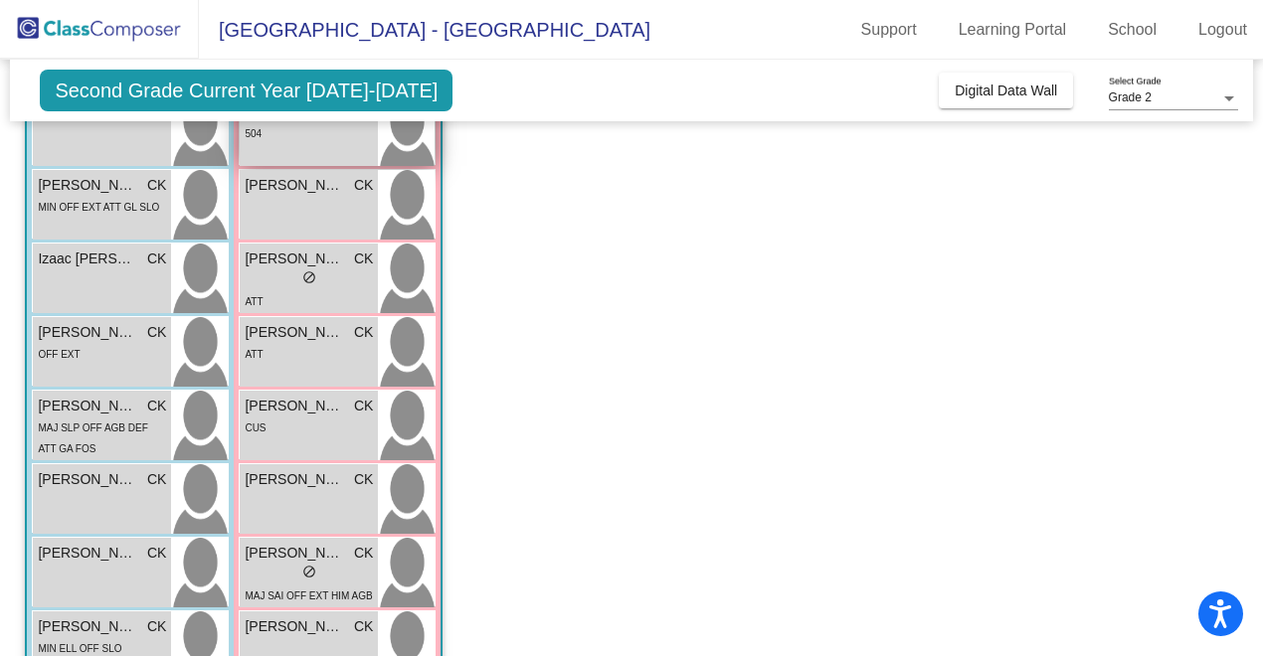
scroll to position [503, 0]
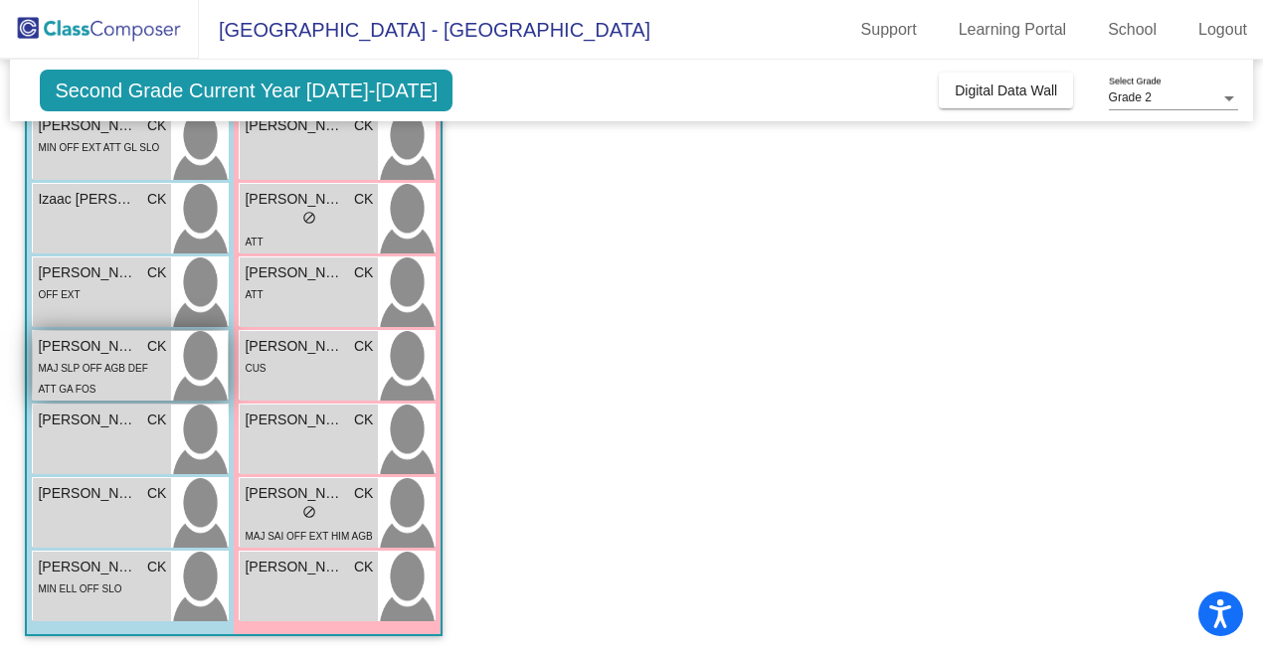
click at [104, 382] on div "MAJ SLP OFF AGB DEF ATT GA FOS" at bounding box center [102, 378] width 128 height 42
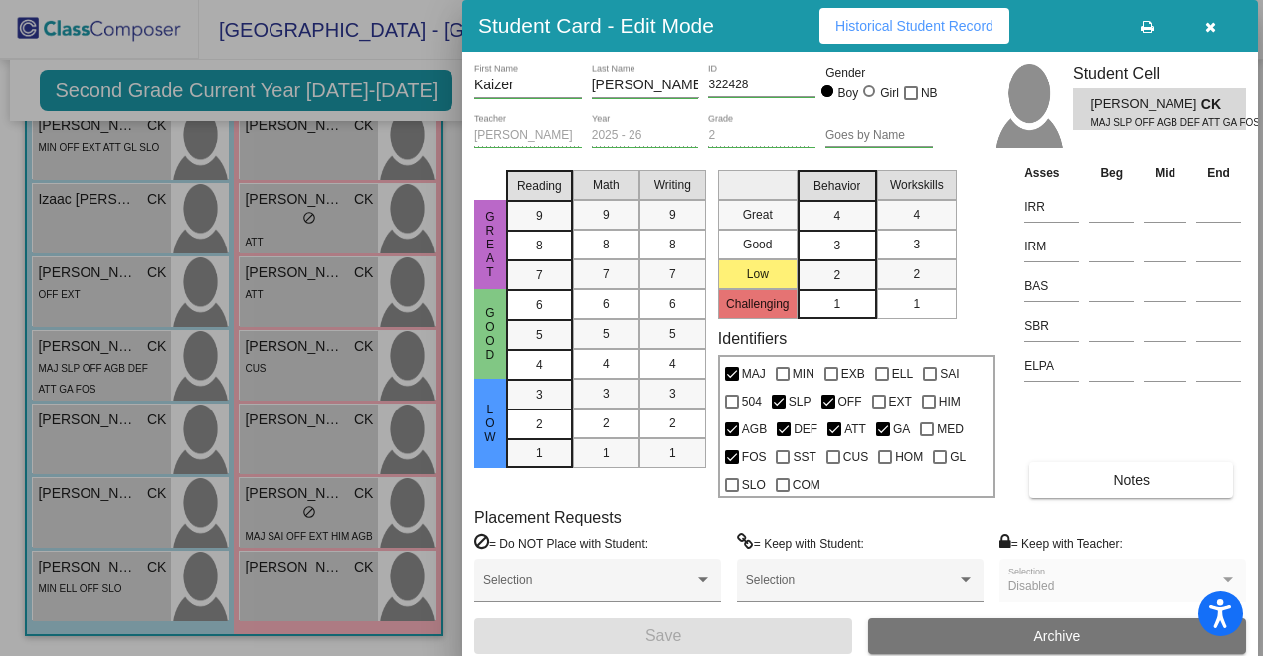
click at [1125, 472] on span "Notes" at bounding box center [1131, 480] width 37 height 16
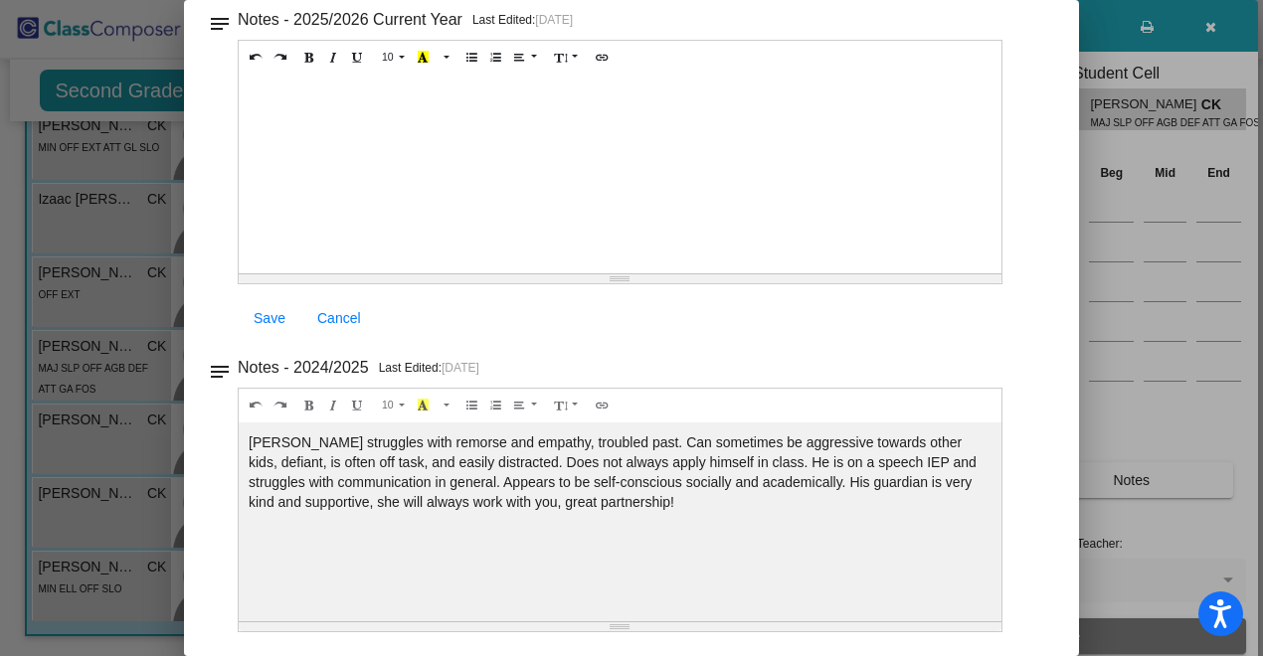
scroll to position [0, 0]
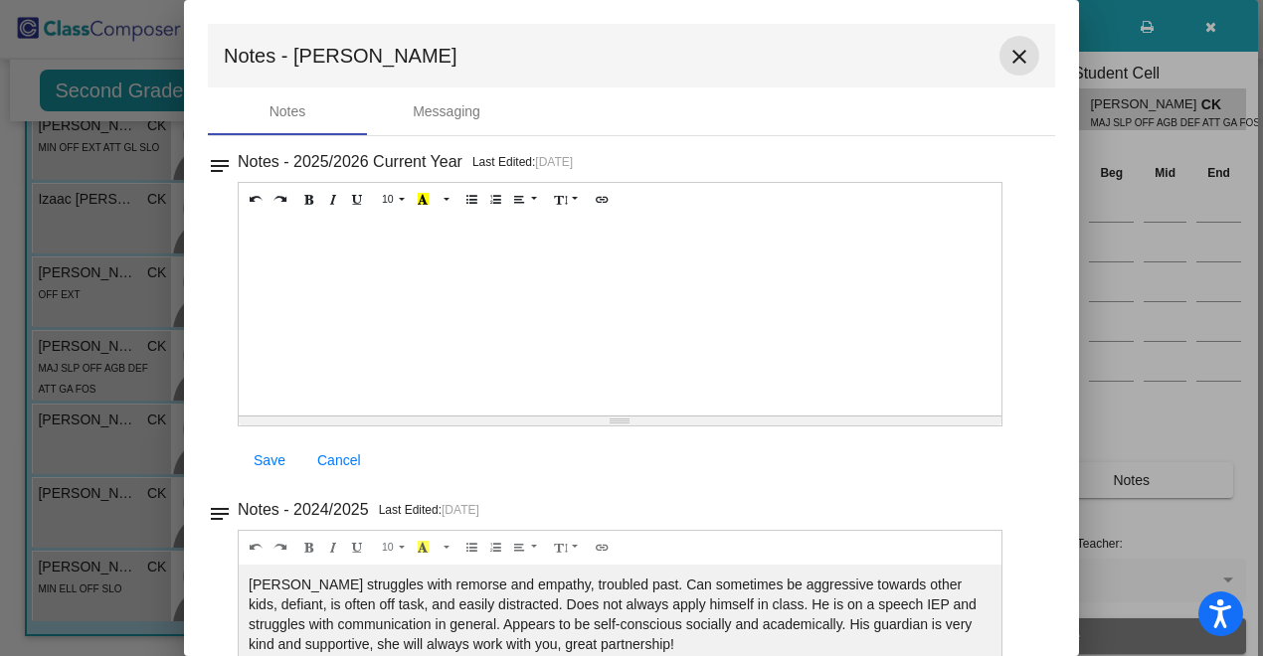
click at [1011, 64] on mat-icon "close" at bounding box center [1019, 57] width 24 height 24
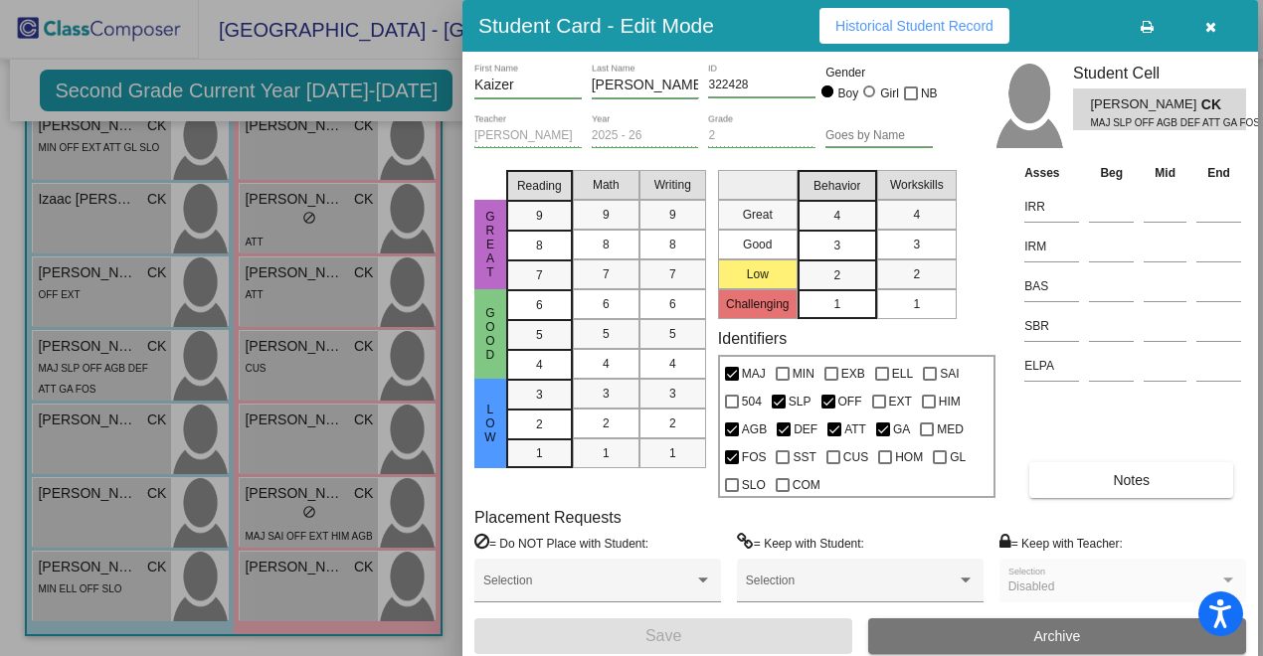
click at [1211, 28] on icon "button" at bounding box center [1210, 27] width 11 height 14
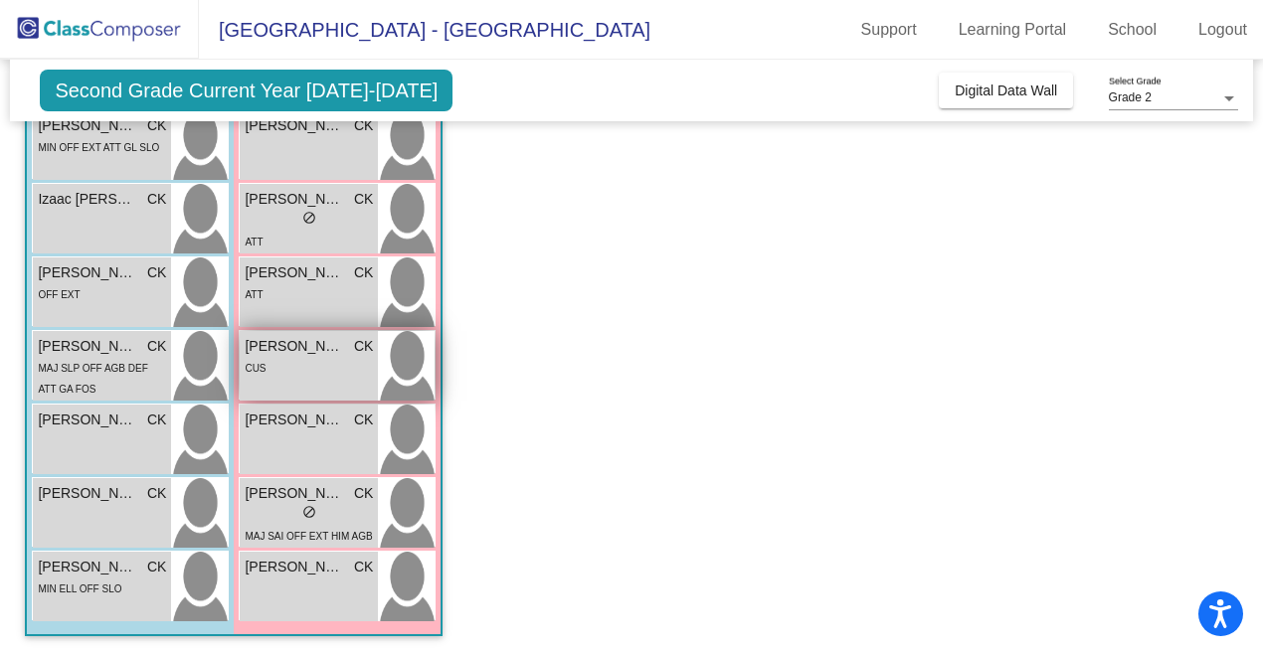
click at [360, 359] on div "CUS" at bounding box center [309, 367] width 128 height 21
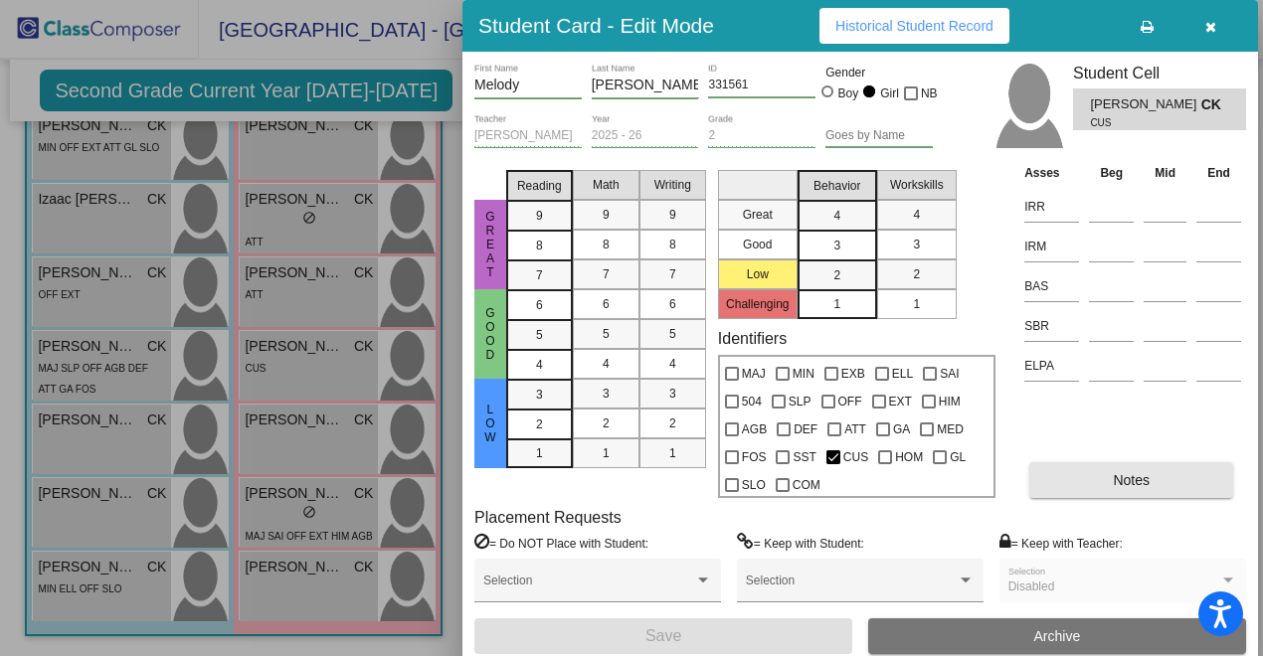
click at [1090, 472] on button "Notes" at bounding box center [1131, 480] width 204 height 36
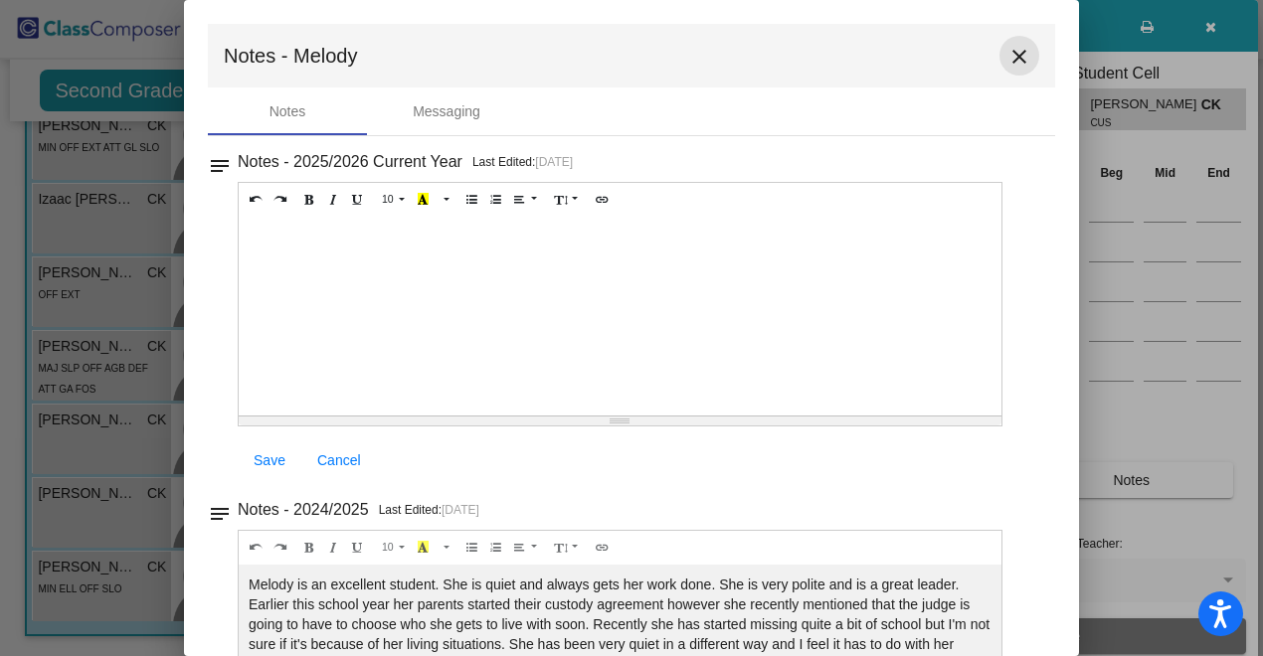
click at [1017, 59] on mat-icon "close" at bounding box center [1019, 57] width 24 height 24
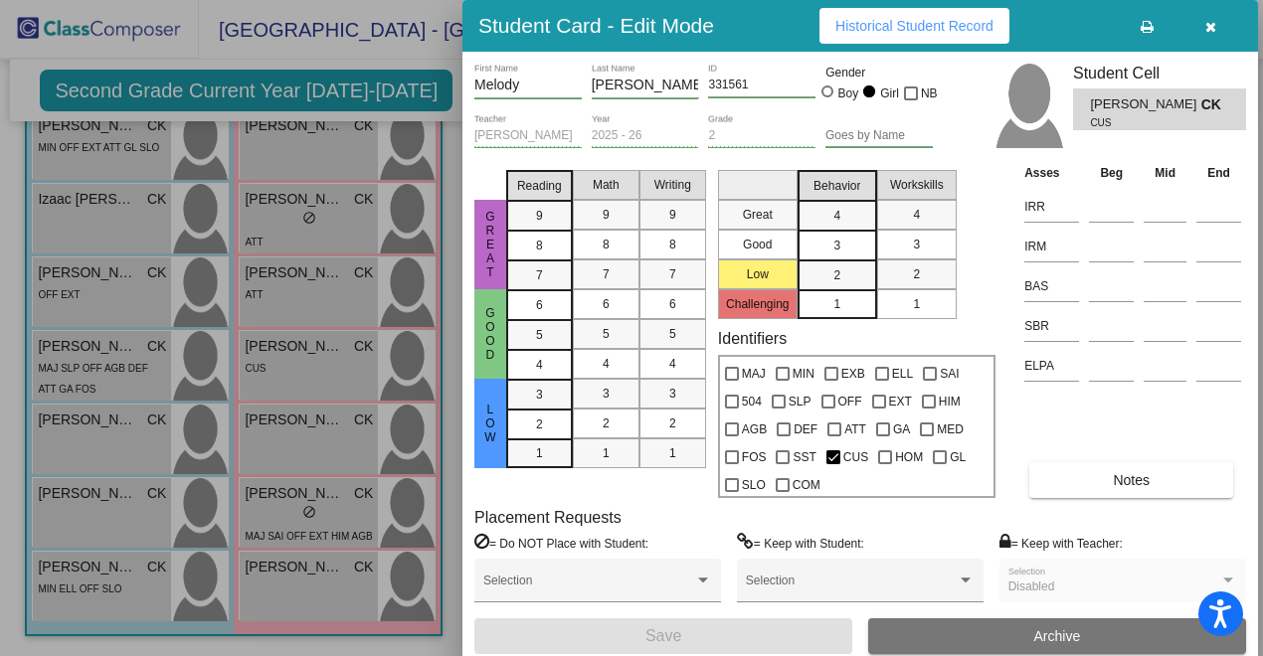
click at [1208, 31] on icon "button" at bounding box center [1210, 27] width 11 height 14
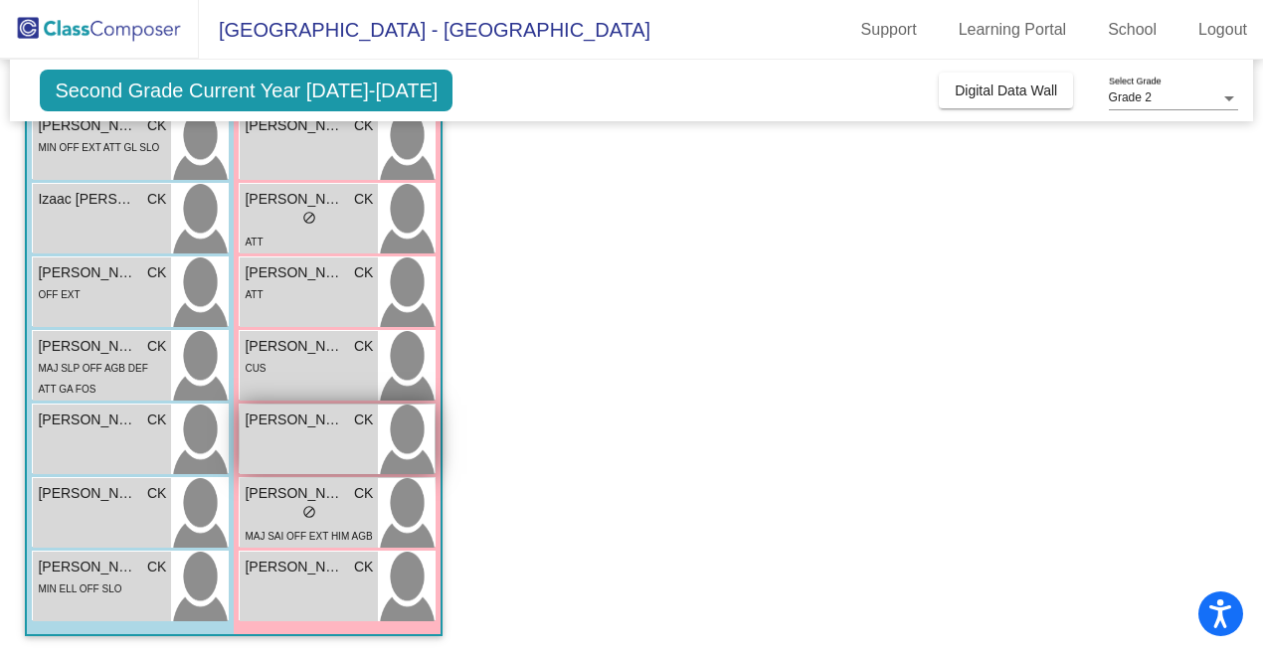
click at [294, 442] on div "[PERSON_NAME] lock do_not_disturb_alt" at bounding box center [309, 440] width 138 height 70
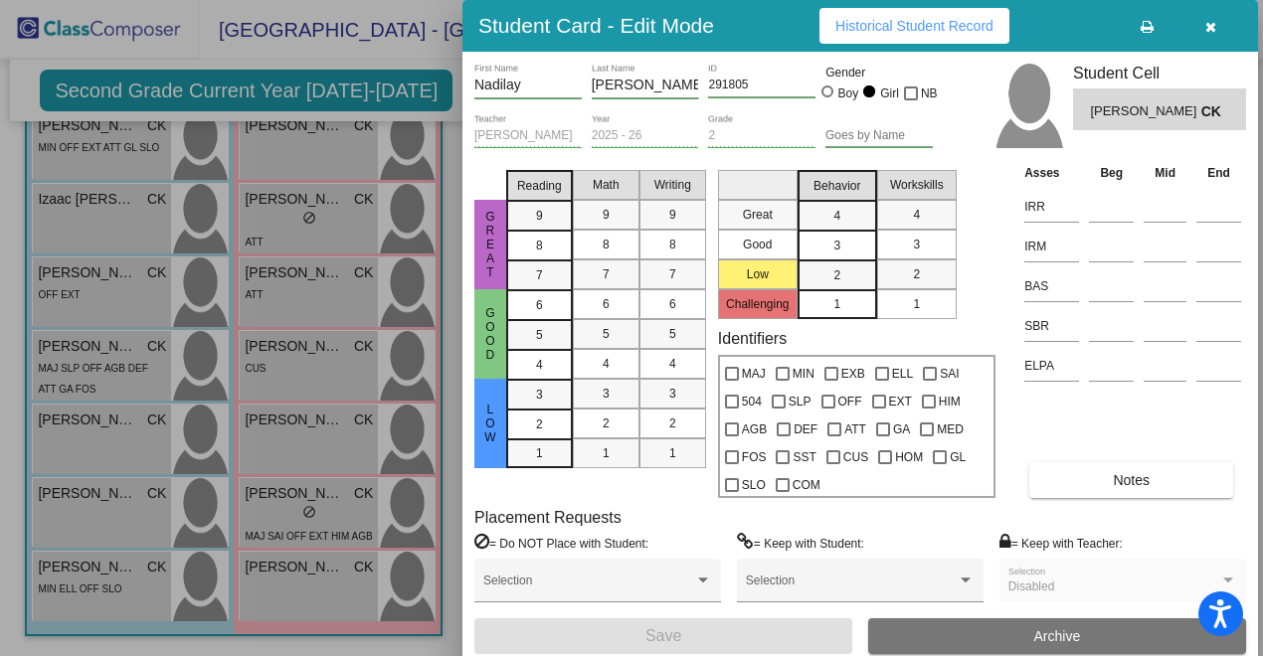
click at [1081, 471] on button "Notes" at bounding box center [1131, 480] width 204 height 36
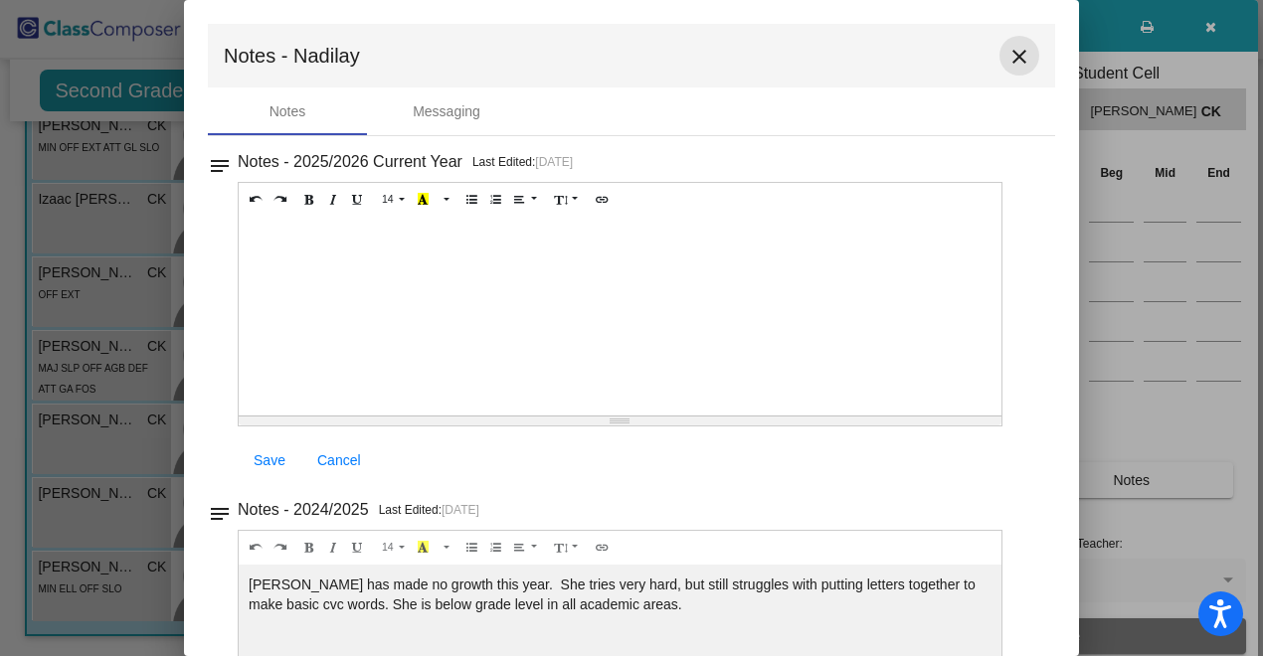
click at [1014, 62] on mat-icon "close" at bounding box center [1019, 57] width 24 height 24
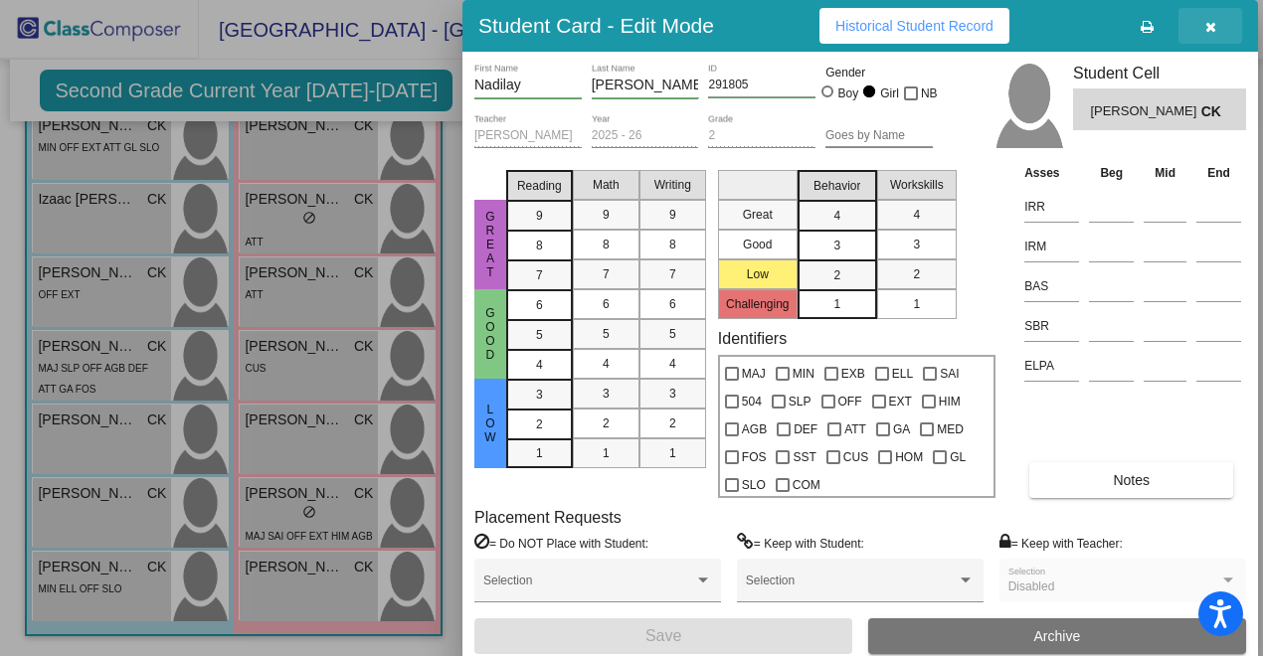
click at [1215, 24] on button "button" at bounding box center [1211, 26] width 64 height 36
